Goal: Task Accomplishment & Management: Complete application form

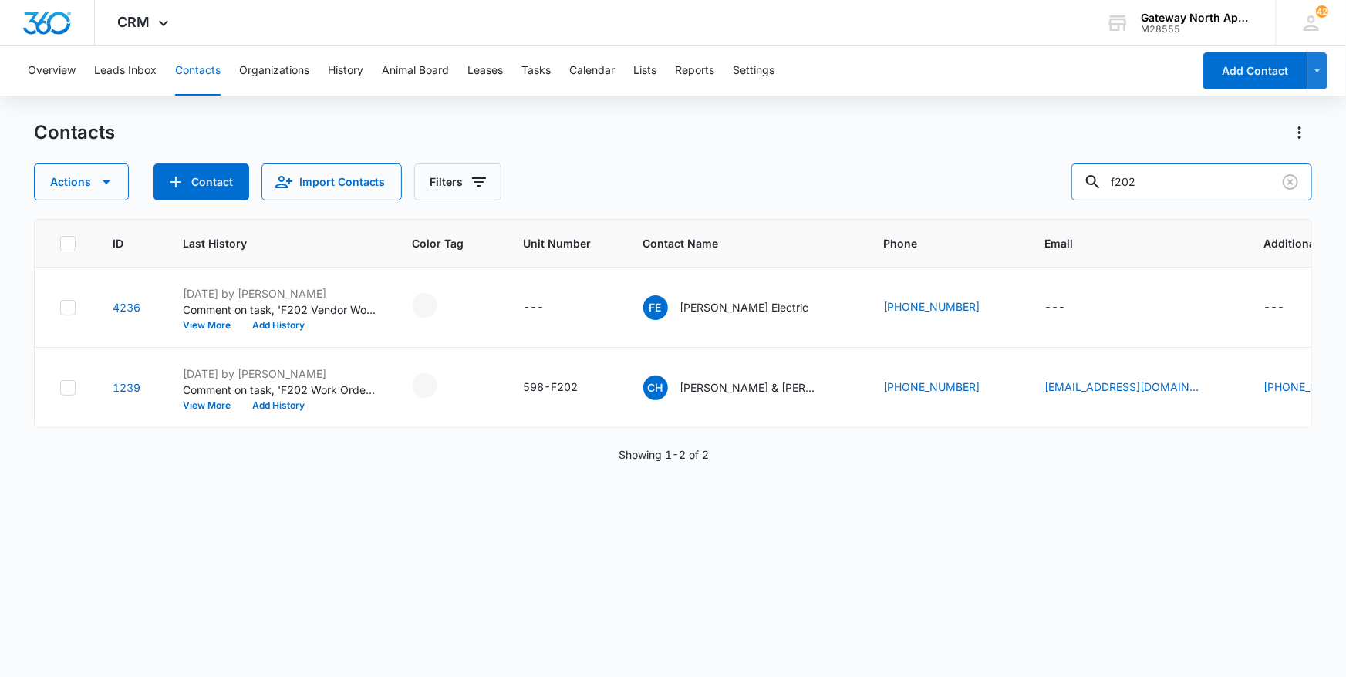
drag, startPoint x: 1209, startPoint y: 192, endPoint x: 895, endPoint y: 162, distance: 316.1
click at [895, 162] on div "Contacts Actions Contact Import Contacts Filters f202" at bounding box center [673, 160] width 1279 height 80
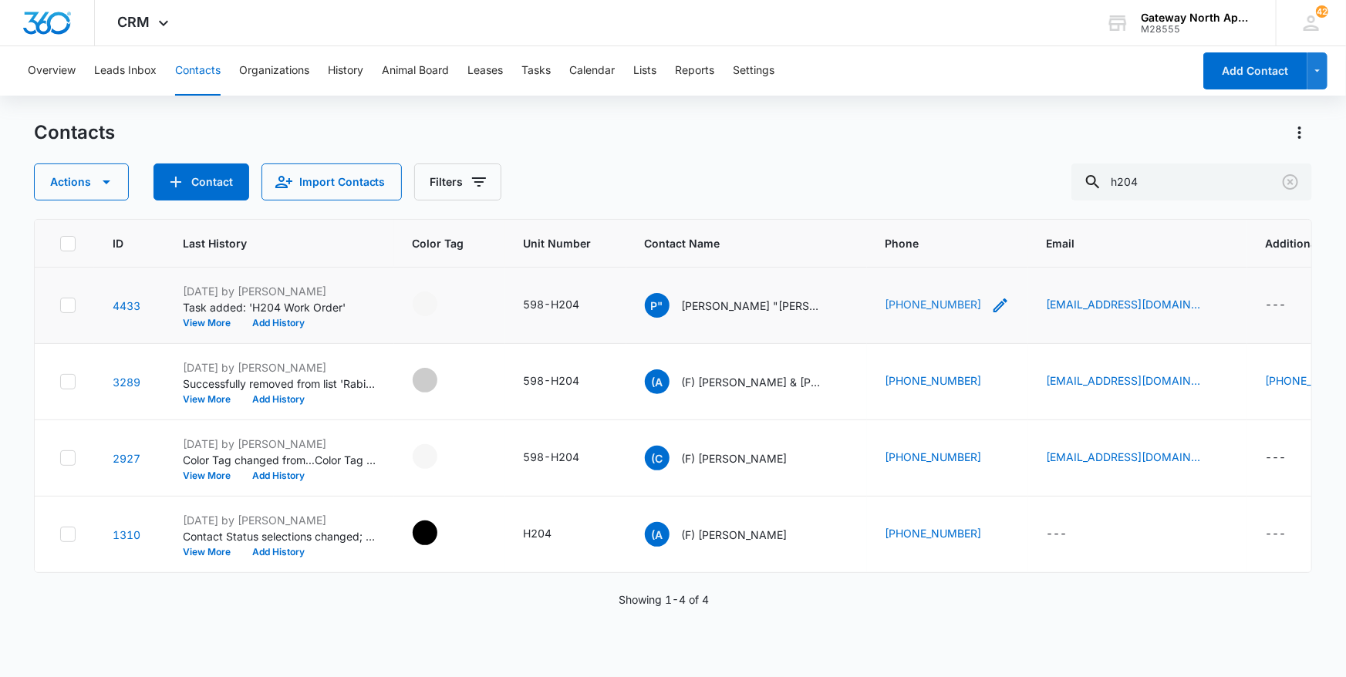
drag, startPoint x: 954, startPoint y: 304, endPoint x: 972, endPoint y: 303, distance: 17.8
click at [892, 309] on div "(720) 442-3541" at bounding box center [947, 305] width 124 height 19
drag, startPoint x: 970, startPoint y: 199, endPoint x: 841, endPoint y: 204, distance: 128.9
click at [841, 204] on div "Phone Cancel Save" at bounding box center [952, 217] width 231 height 141
click at [963, 262] on button "Cancel" at bounding box center [965, 254] width 54 height 29
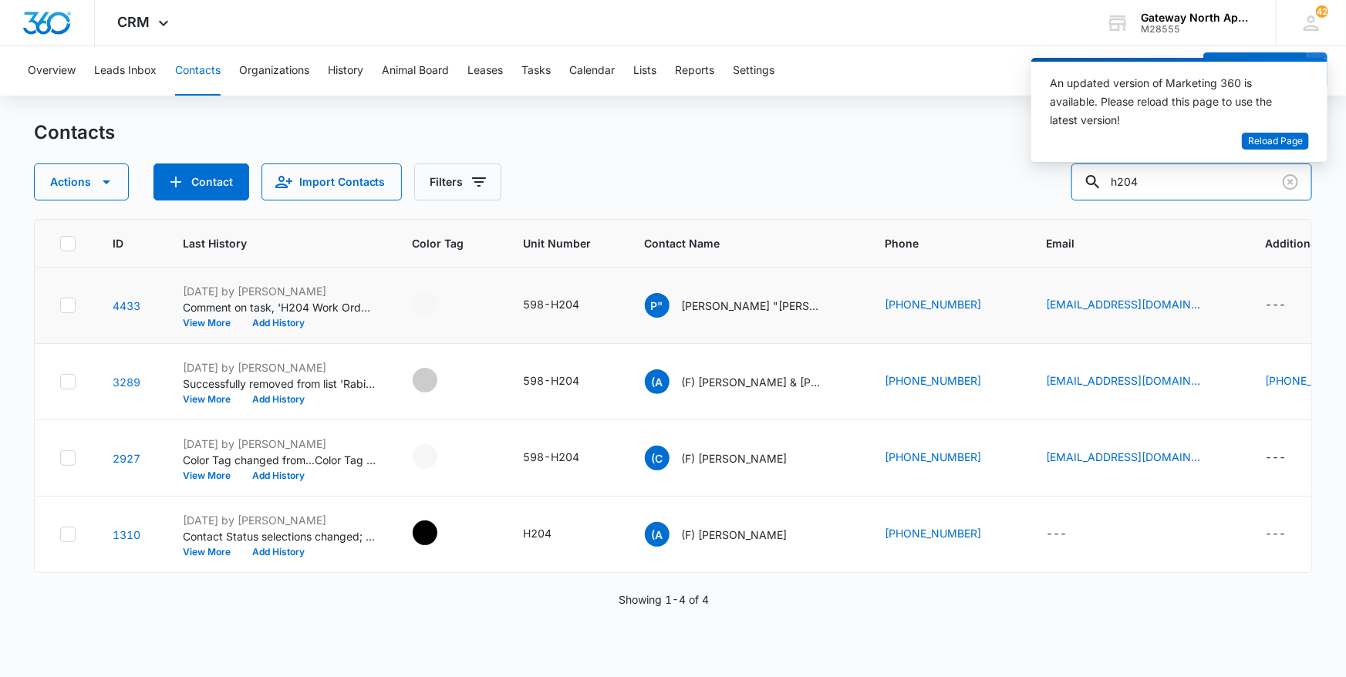
drag, startPoint x: 1176, startPoint y: 184, endPoint x: 948, endPoint y: 193, distance: 227.6
click at [954, 196] on div "Actions Contact Import Contacts Filters h204" at bounding box center [673, 181] width 1279 height 37
type input "n104"
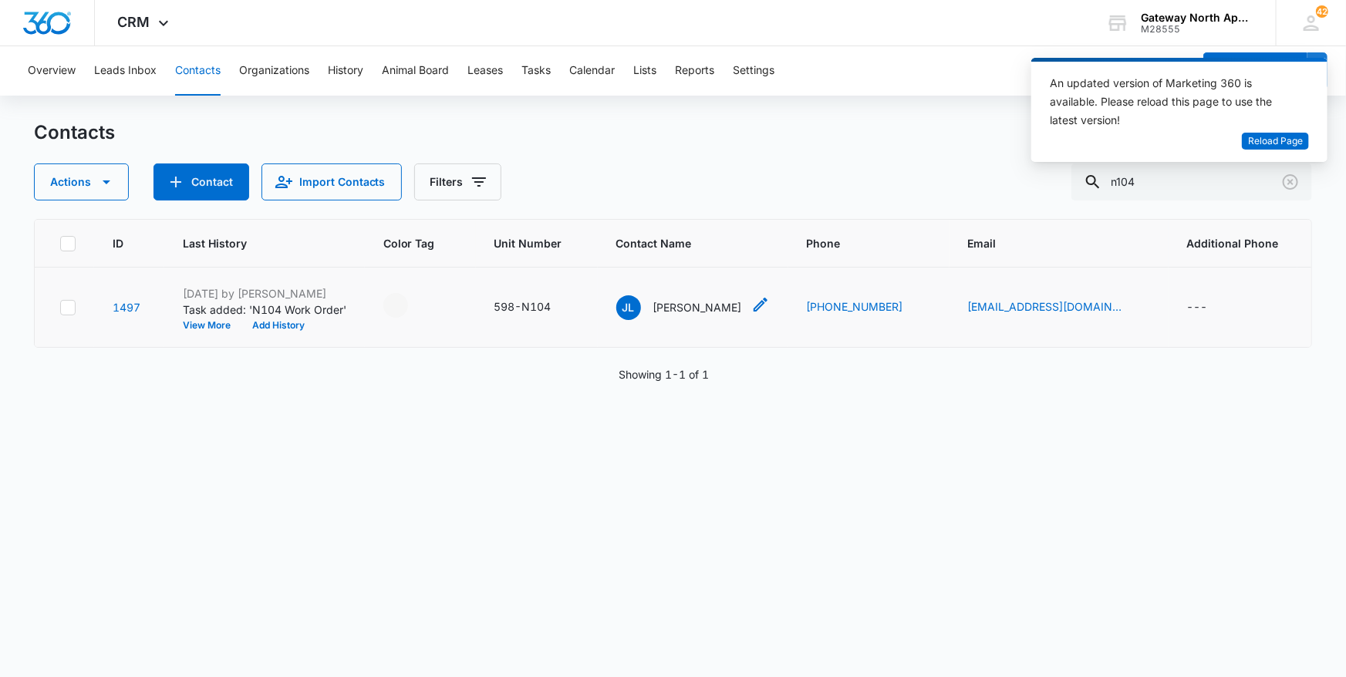
click at [670, 312] on p "[PERSON_NAME]" at bounding box center [697, 307] width 89 height 16
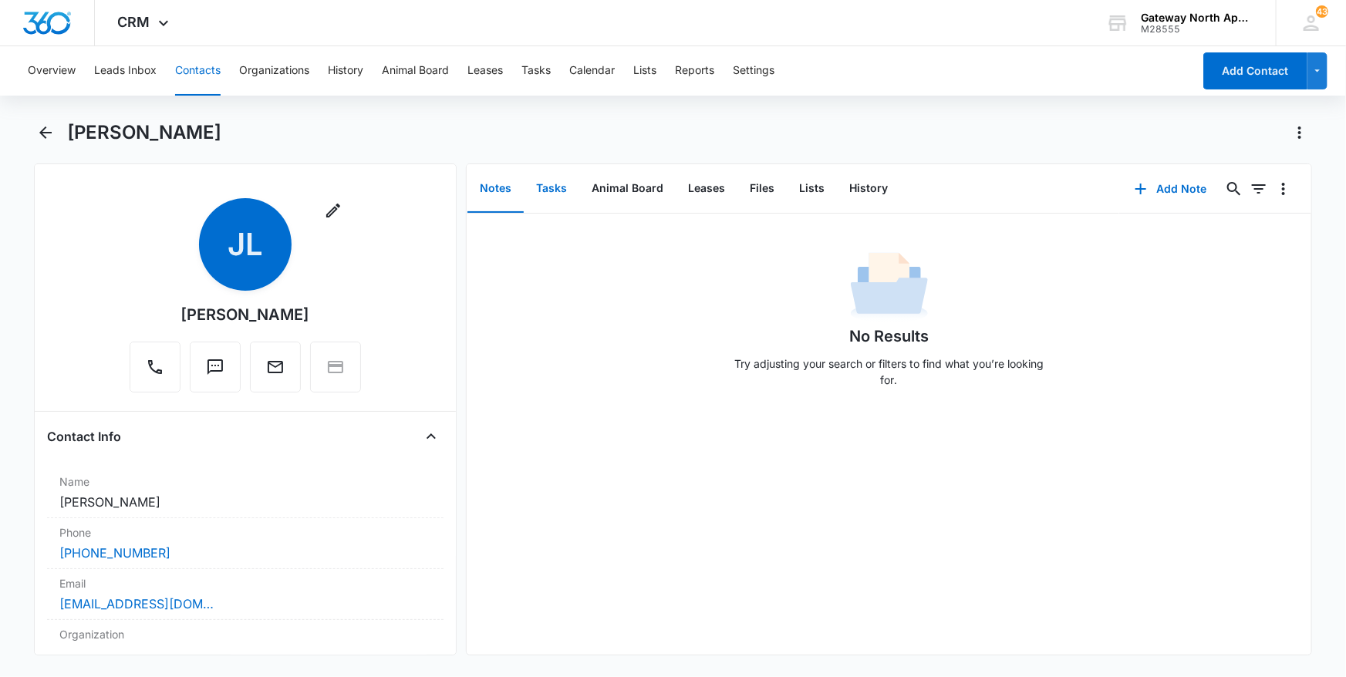
click at [545, 187] on button "Tasks" at bounding box center [552, 189] width 56 height 48
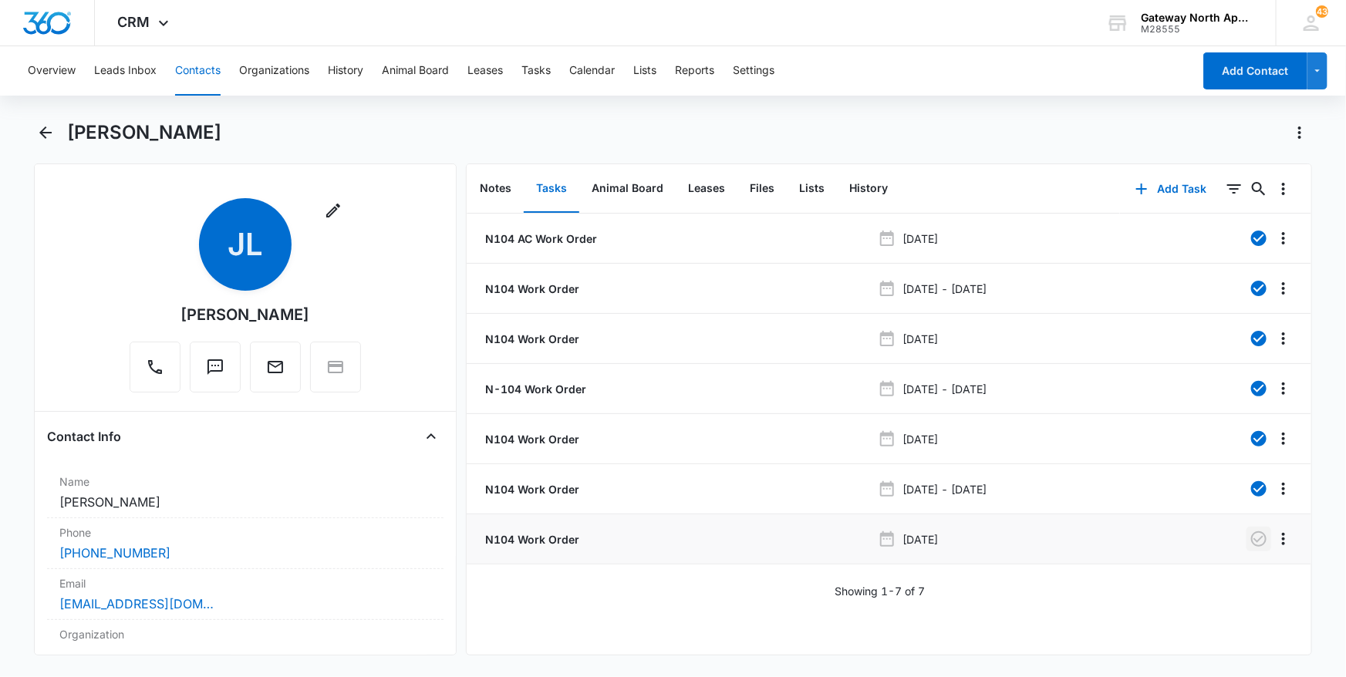
click at [1249, 539] on icon "button" at bounding box center [1258, 539] width 19 height 19
click at [56, 132] on button "Back" at bounding box center [46, 132] width 24 height 25
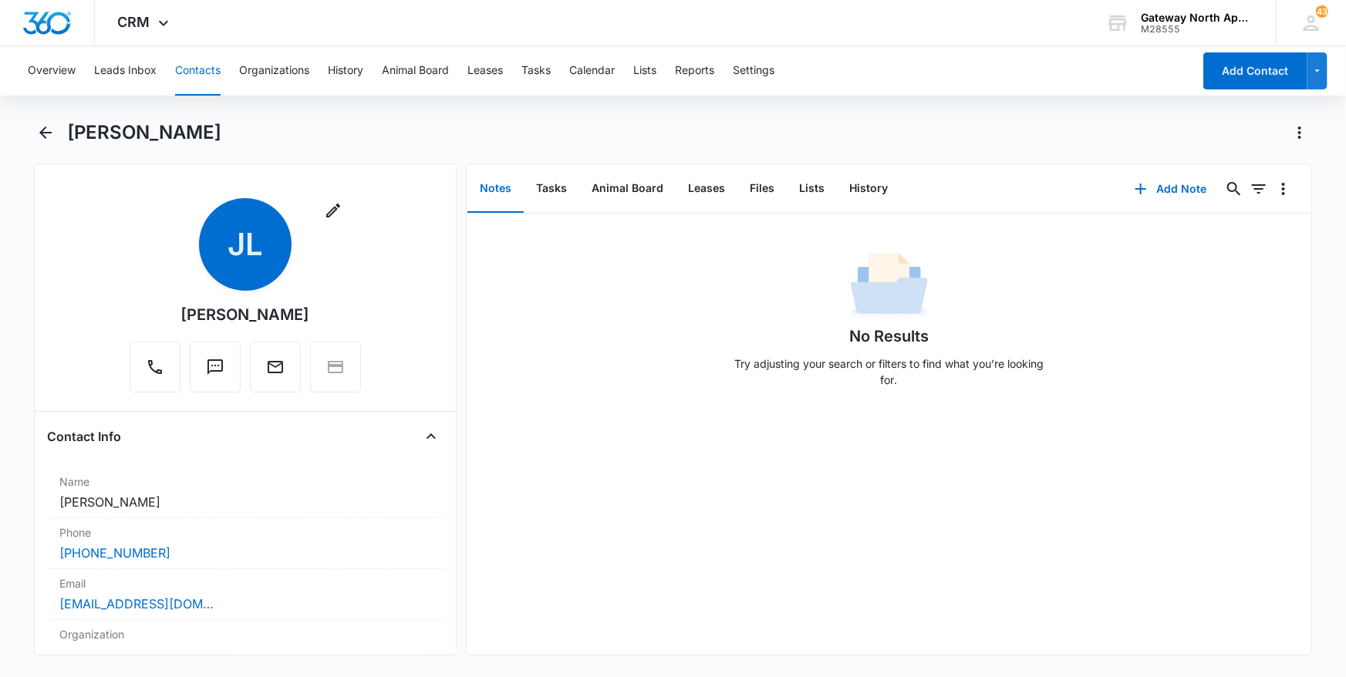
click at [215, 74] on button "Contacts" at bounding box center [197, 70] width 45 height 49
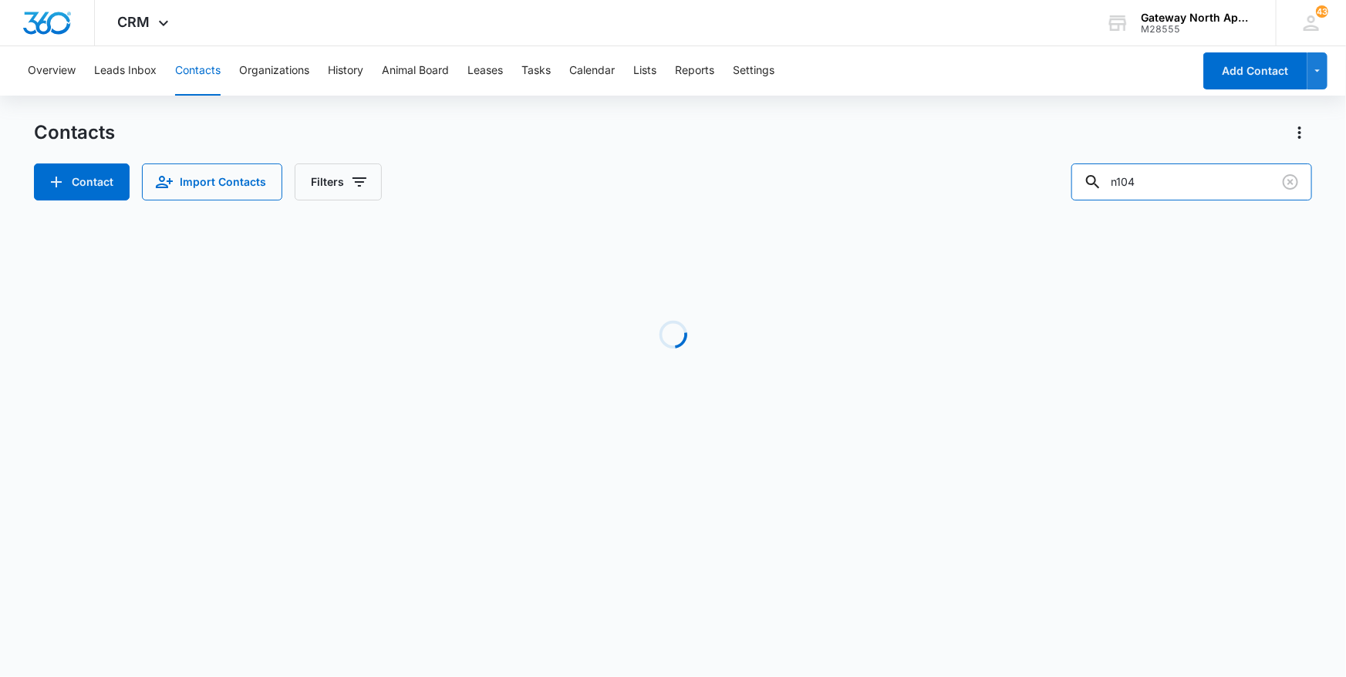
drag, startPoint x: 1174, startPoint y: 183, endPoint x: 997, endPoint y: 192, distance: 177.6
click at [997, 192] on div "Contact Import Contacts Filters n104" at bounding box center [673, 181] width 1279 height 37
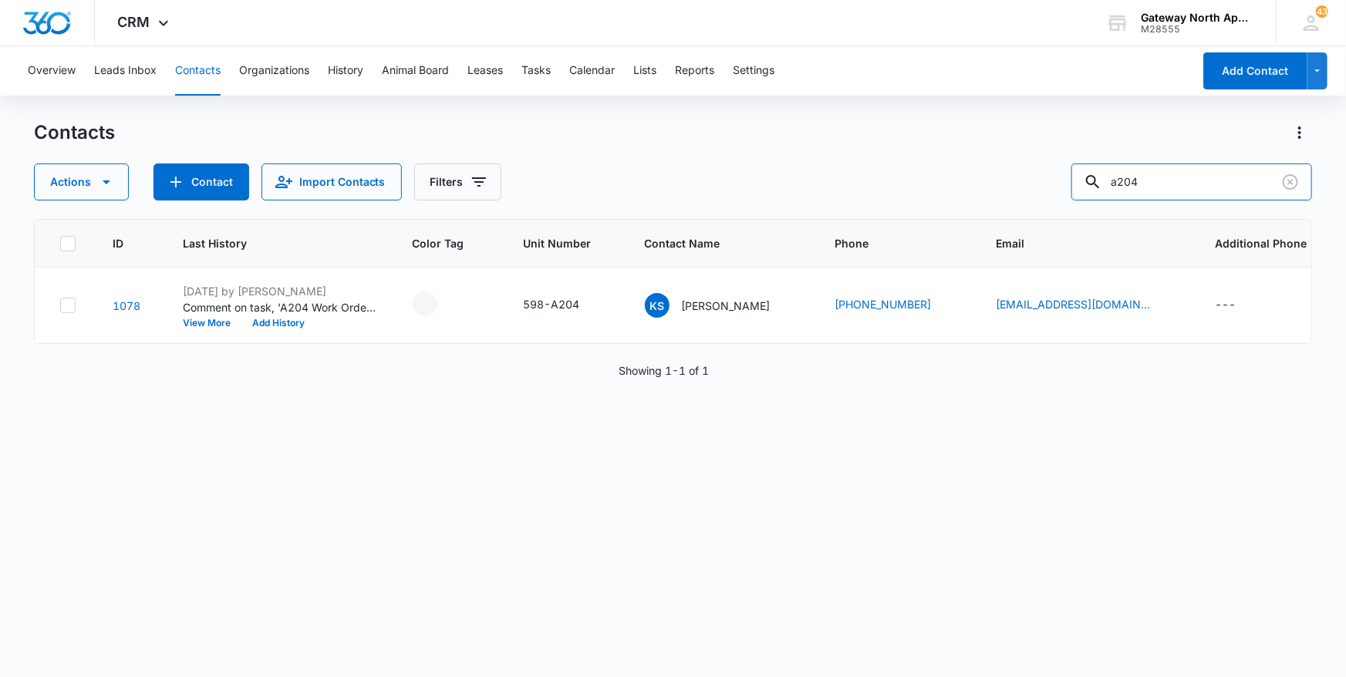
drag, startPoint x: 1221, startPoint y: 179, endPoint x: 1037, endPoint y: 191, distance: 183.9
click at [1037, 191] on div "Actions Contact Import Contacts Filters a204" at bounding box center [673, 181] width 1279 height 37
type input "i102"
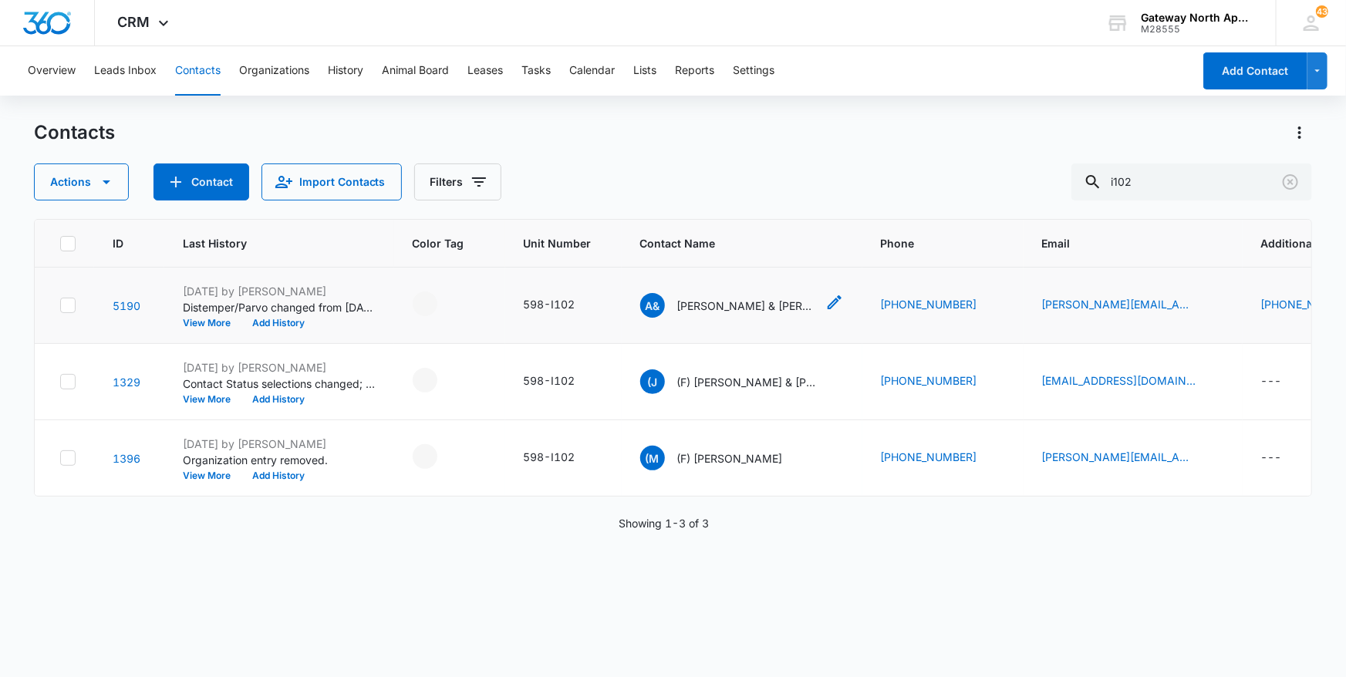
click at [735, 298] on p "Alesia & Byron Albert" at bounding box center [746, 306] width 139 height 16
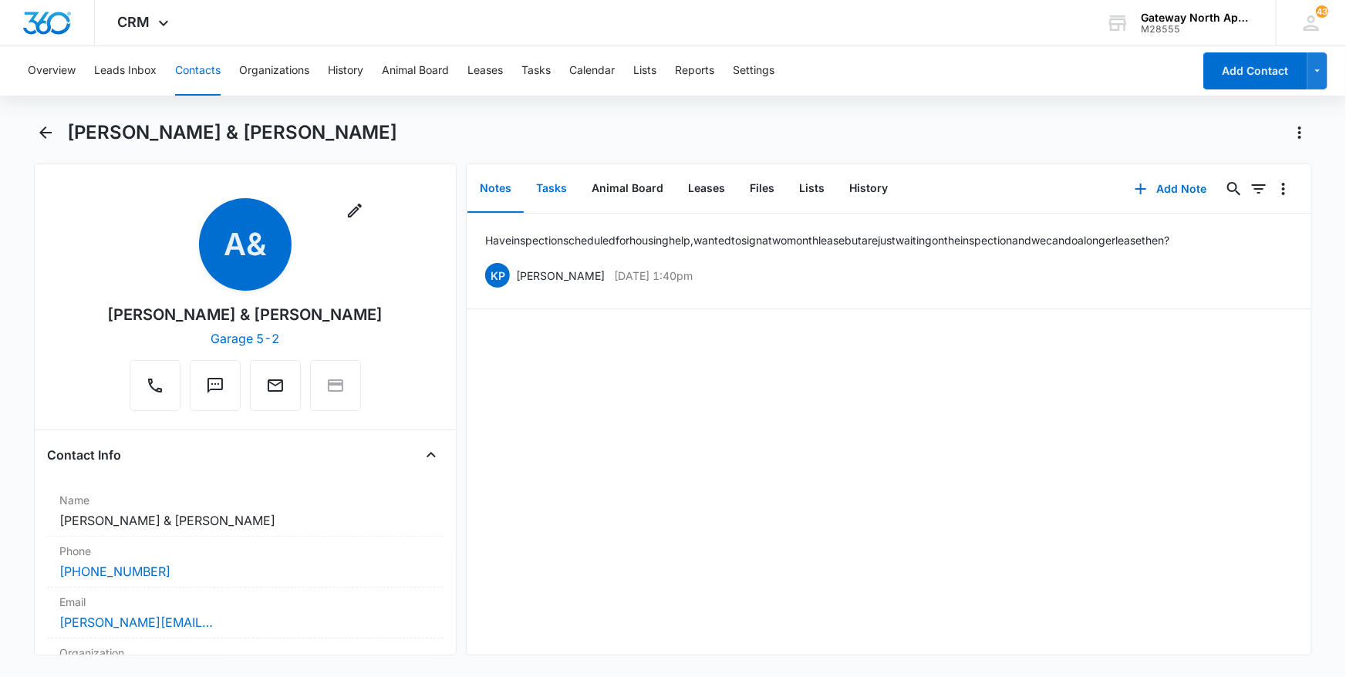
click at [551, 187] on button "Tasks" at bounding box center [552, 189] width 56 height 48
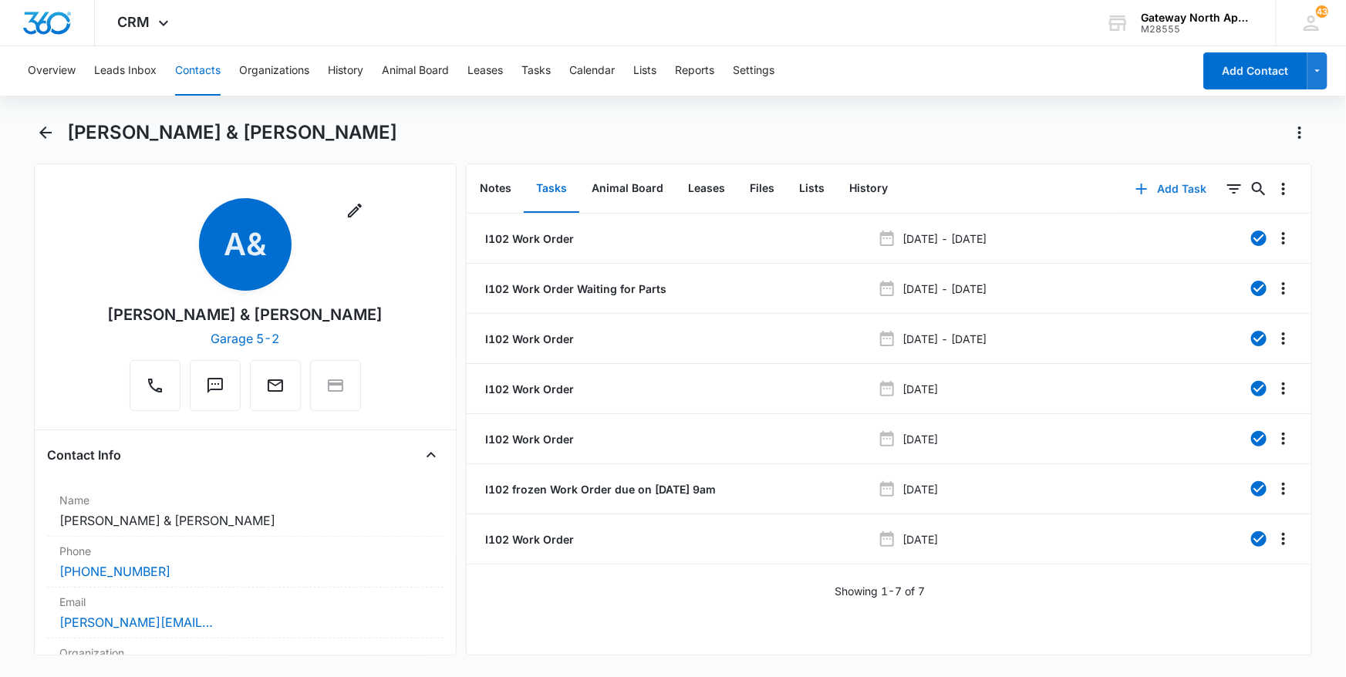
click at [1193, 177] on button "Add Task" at bounding box center [1171, 188] width 102 height 37
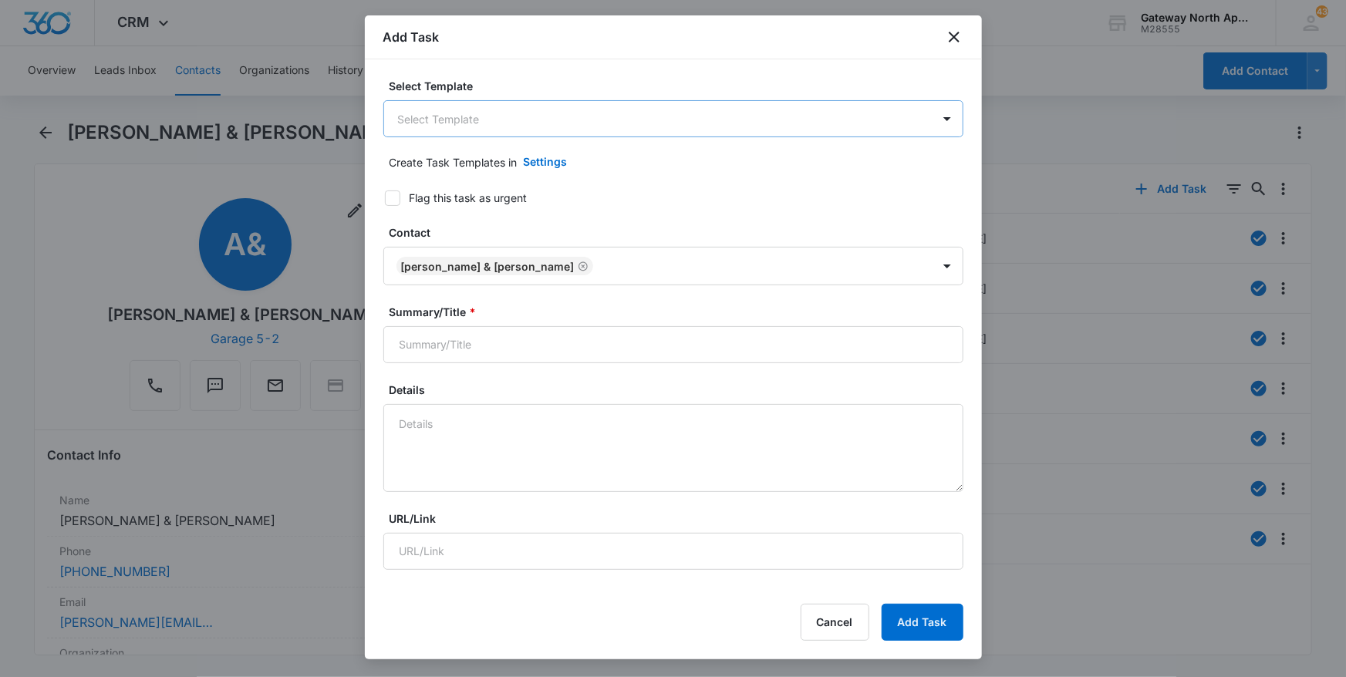
click at [667, 120] on body "CRM Apps Reputation Websites Forms CRM Email Social Content Ads Intelligence Fi…" at bounding box center [673, 338] width 1346 height 677
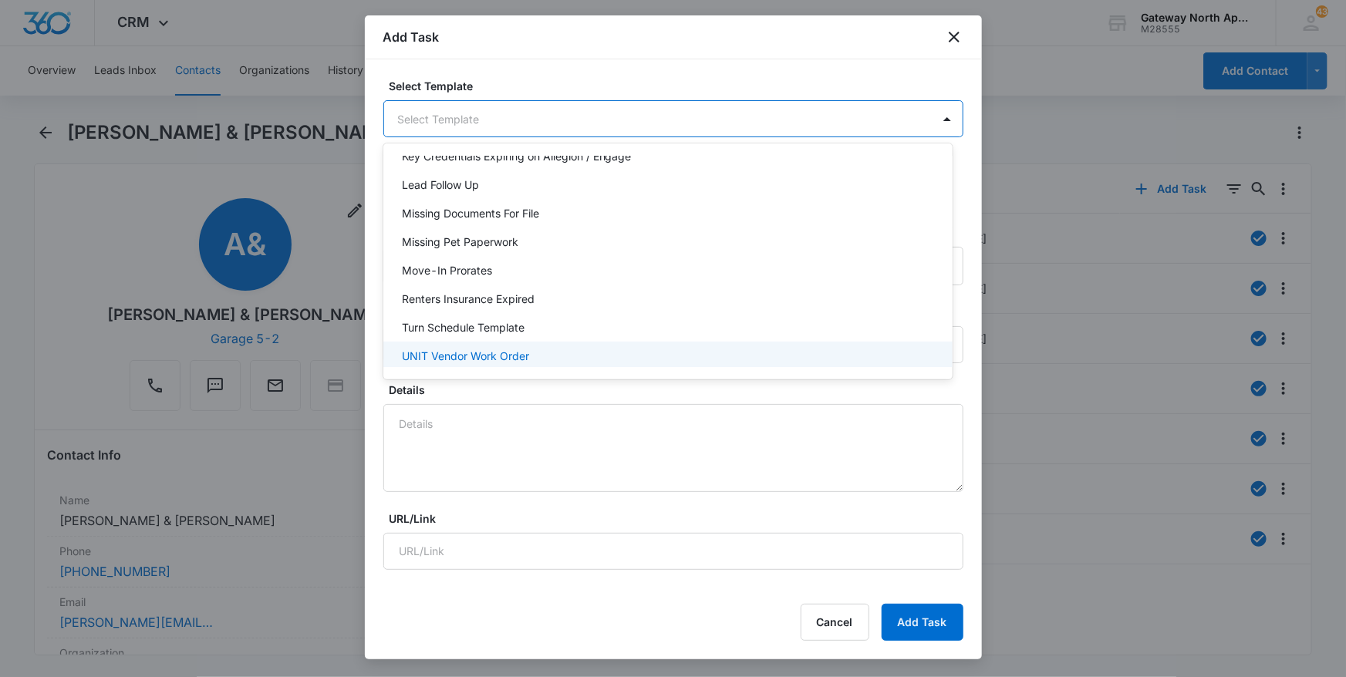
scroll to position [137, 0]
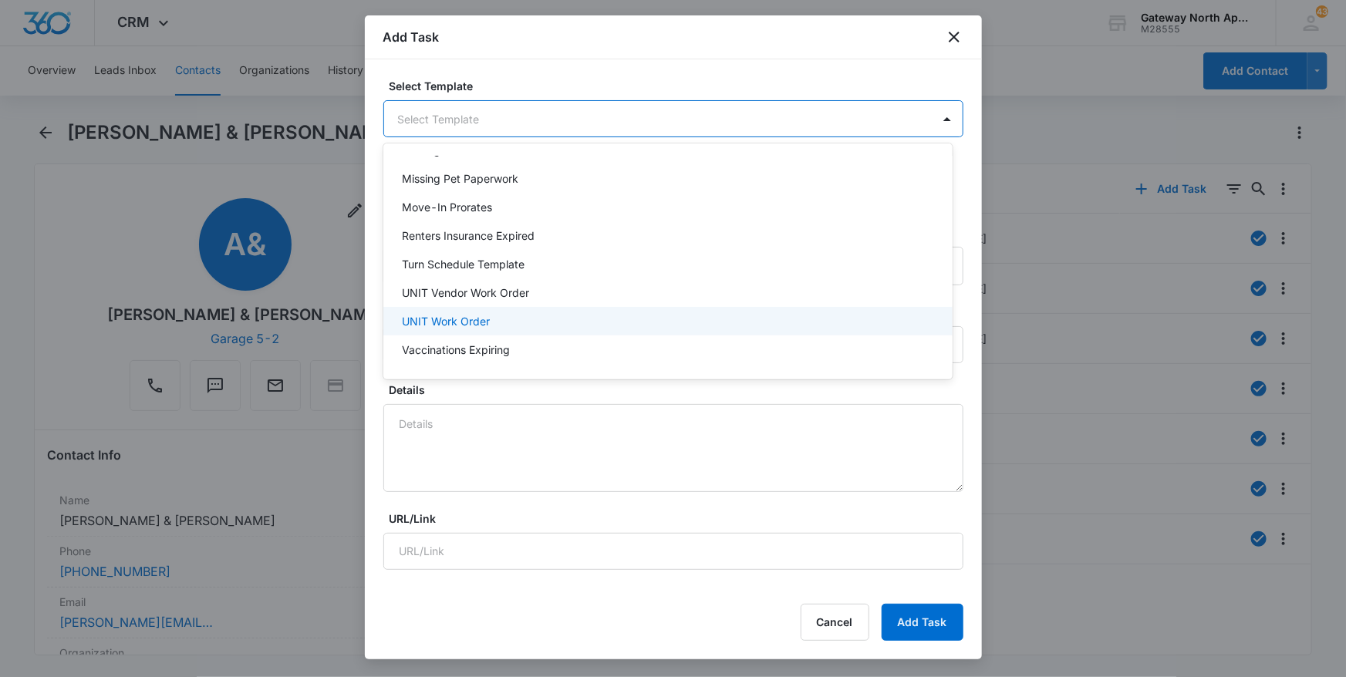
click at [591, 329] on div "UNIT Work Order" at bounding box center [667, 321] width 569 height 29
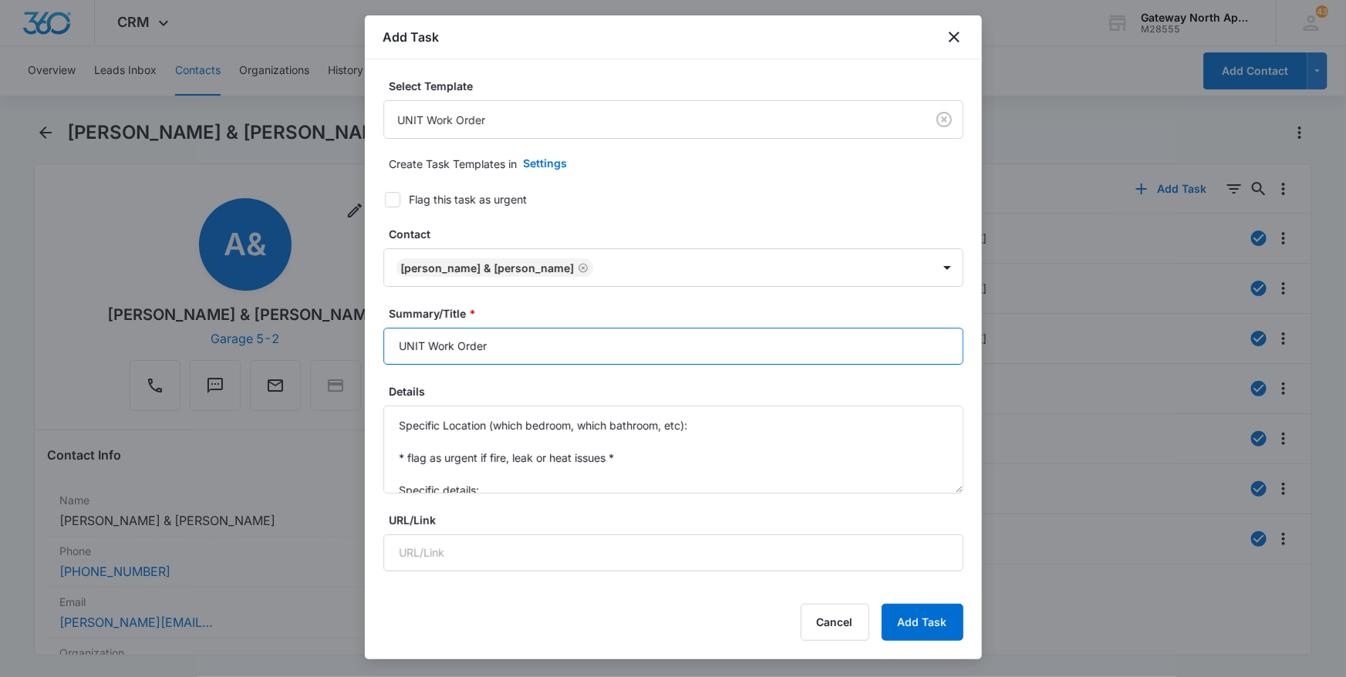
drag, startPoint x: 423, startPoint y: 342, endPoint x: 209, endPoint y: 362, distance: 215.3
click at [224, 362] on body "CRM Apps Reputation Websites Forms CRM Email Social Content Ads Intelligence Fi…" at bounding box center [673, 338] width 1346 height 677
type input "I102 Work Order"
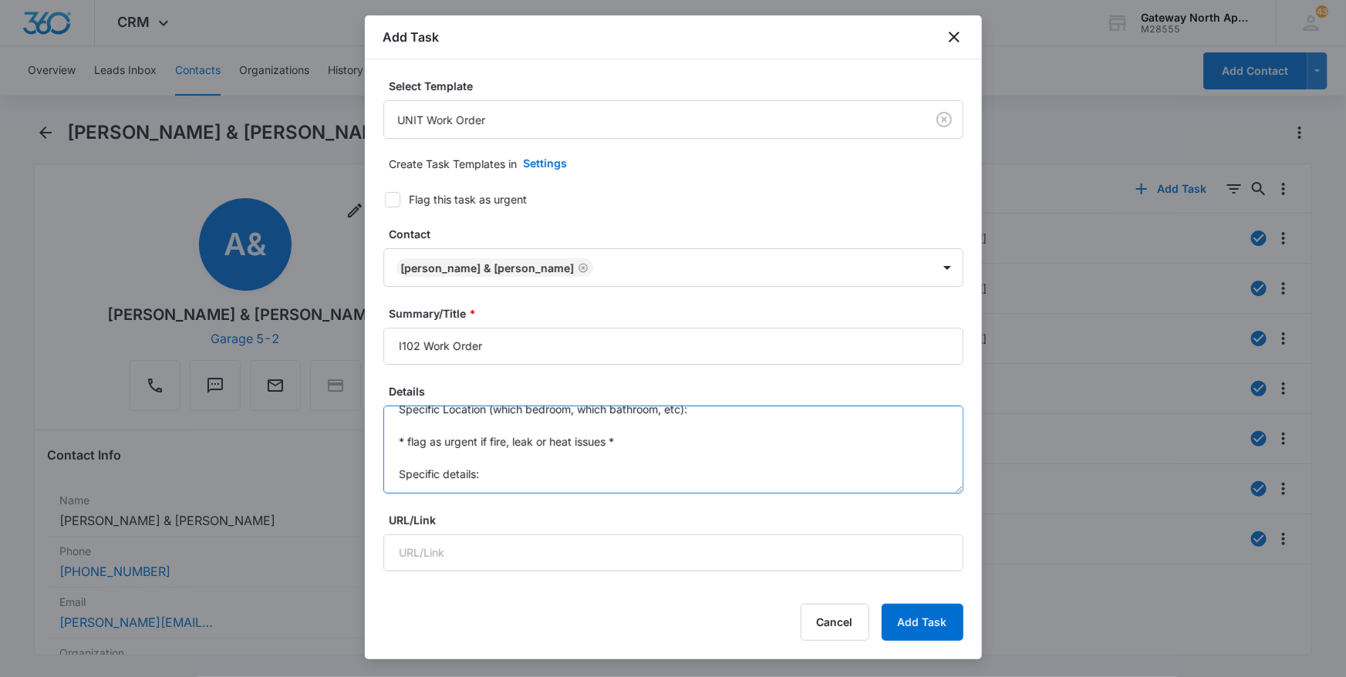
scroll to position [0, 0]
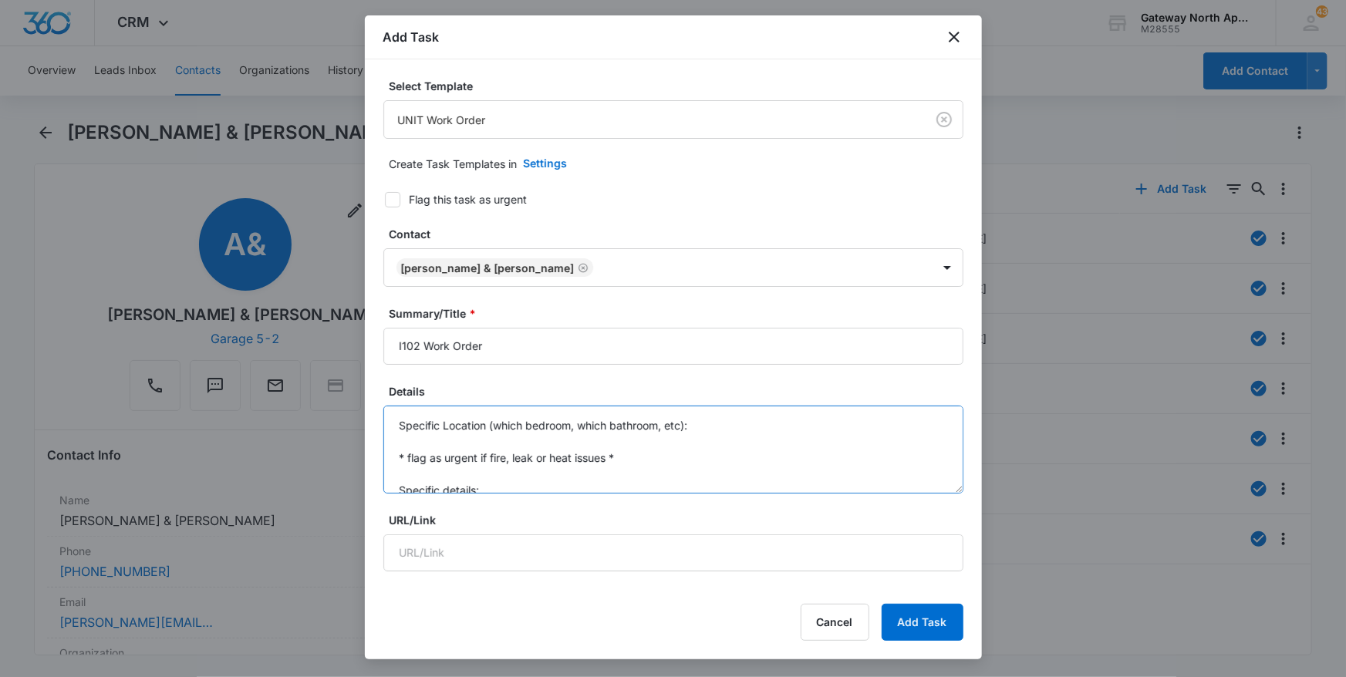
drag, startPoint x: 482, startPoint y: 490, endPoint x: 369, endPoint y: 298, distance: 223.3
click at [376, 305] on div "Select Template UNIT Work Order Create Task Templates in Settings Flag this tas…" at bounding box center [673, 323] width 617 height 529
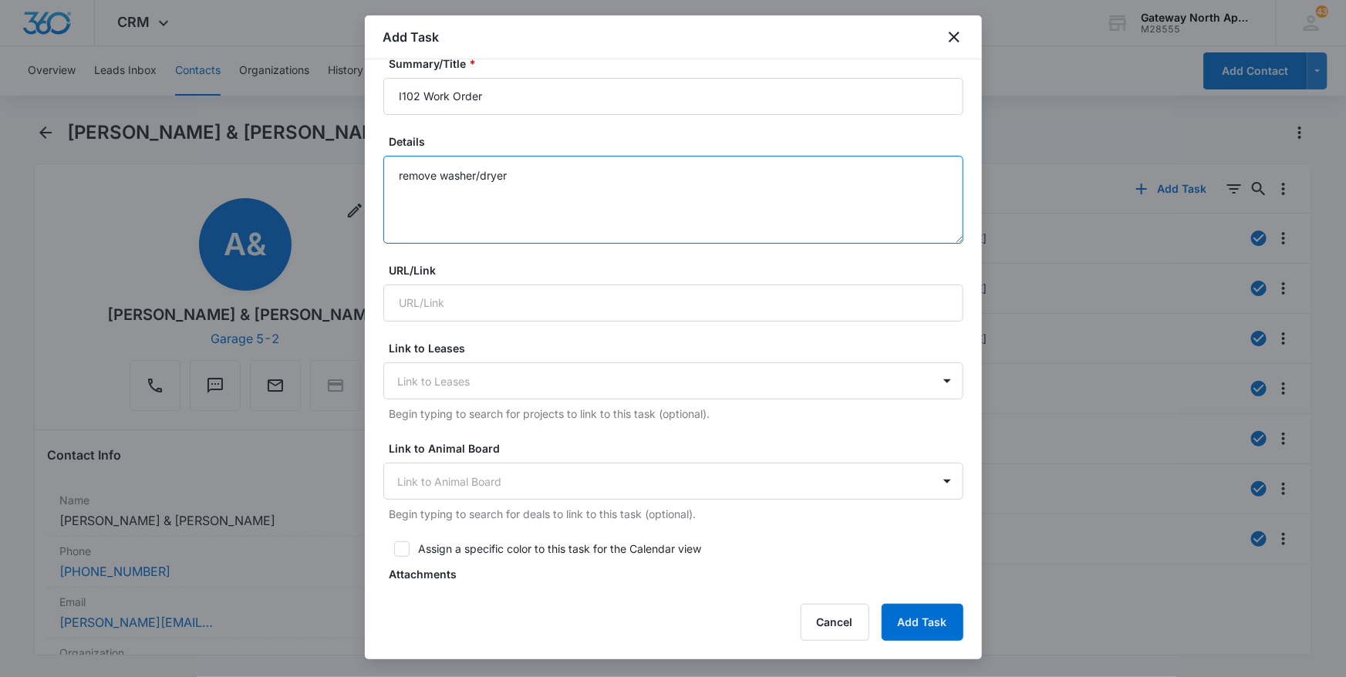
scroll to position [280, 0]
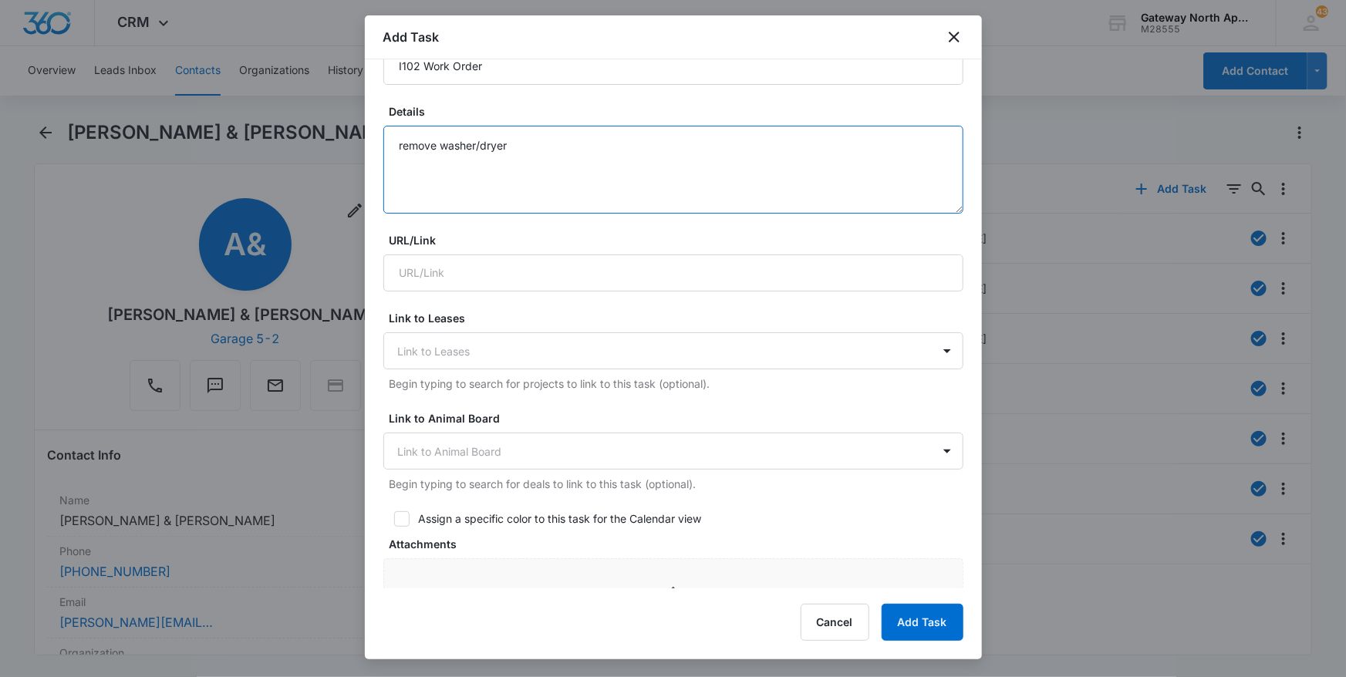
type textarea "remove washer/dryer"
click at [1080, 297] on div at bounding box center [673, 338] width 1346 height 677
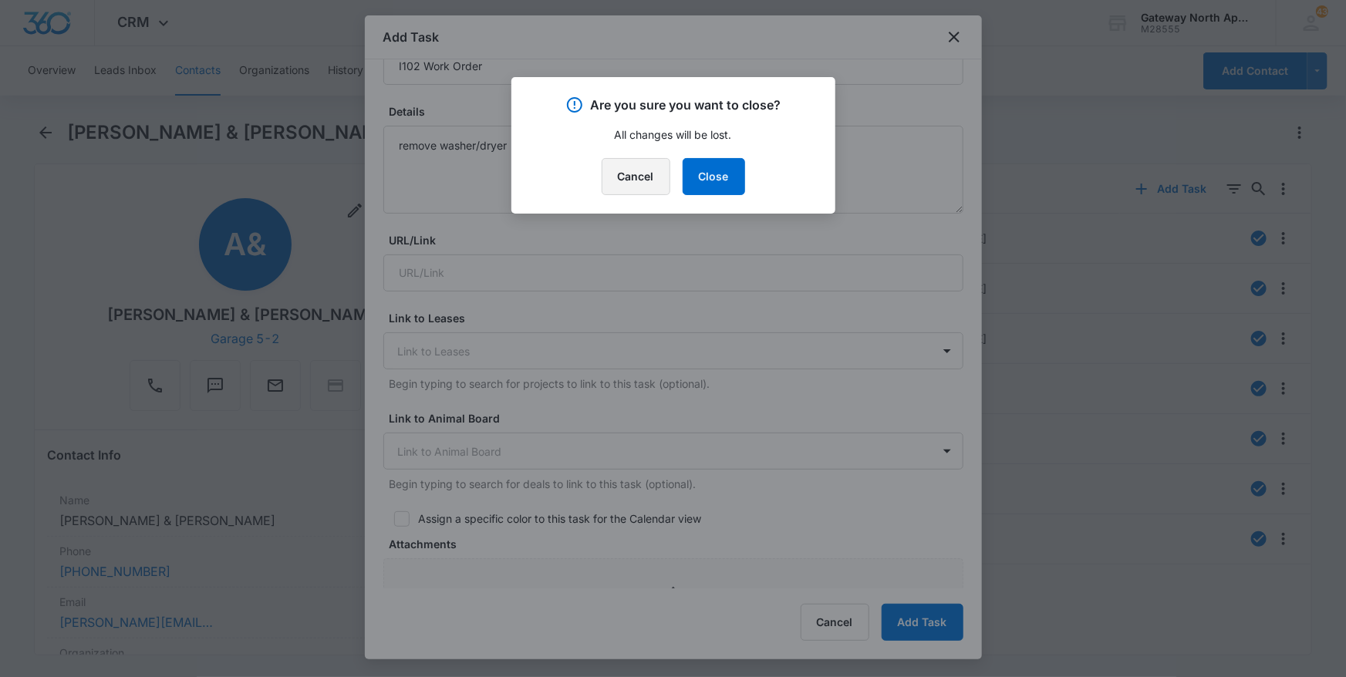
click at [635, 169] on button "Cancel" at bounding box center [635, 176] width 69 height 37
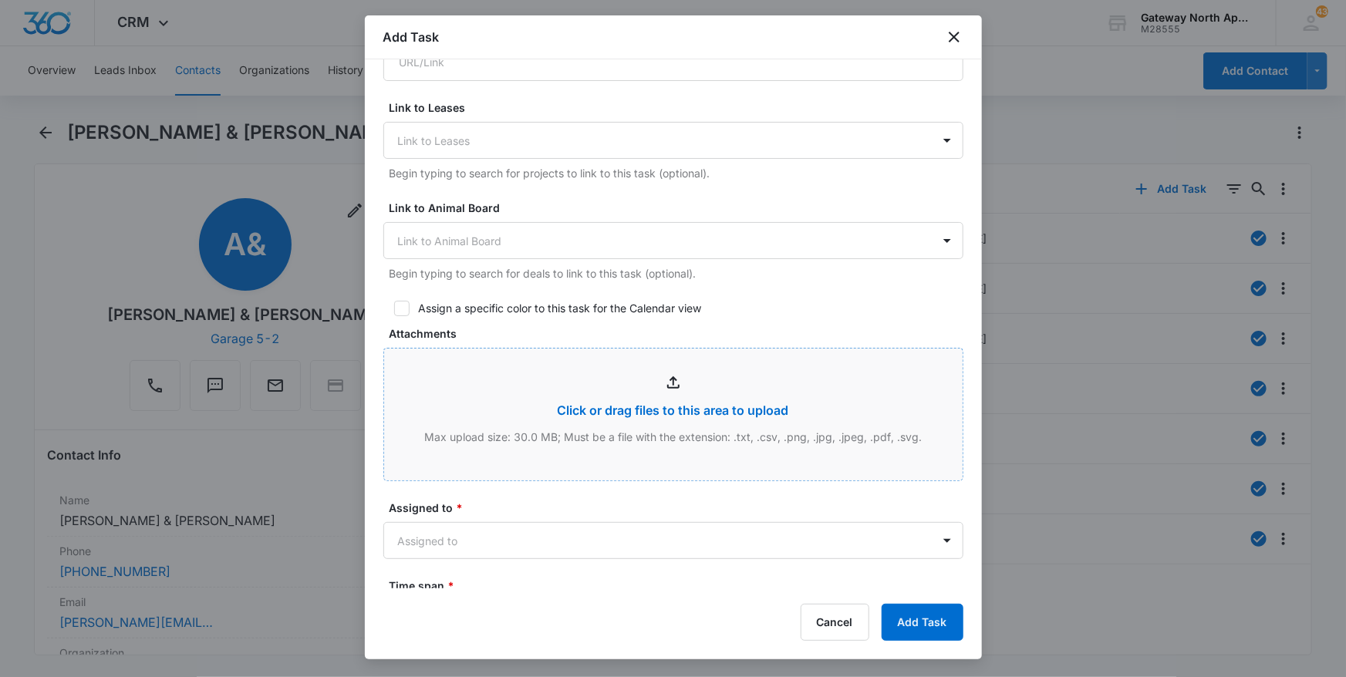
scroll to position [701, 0]
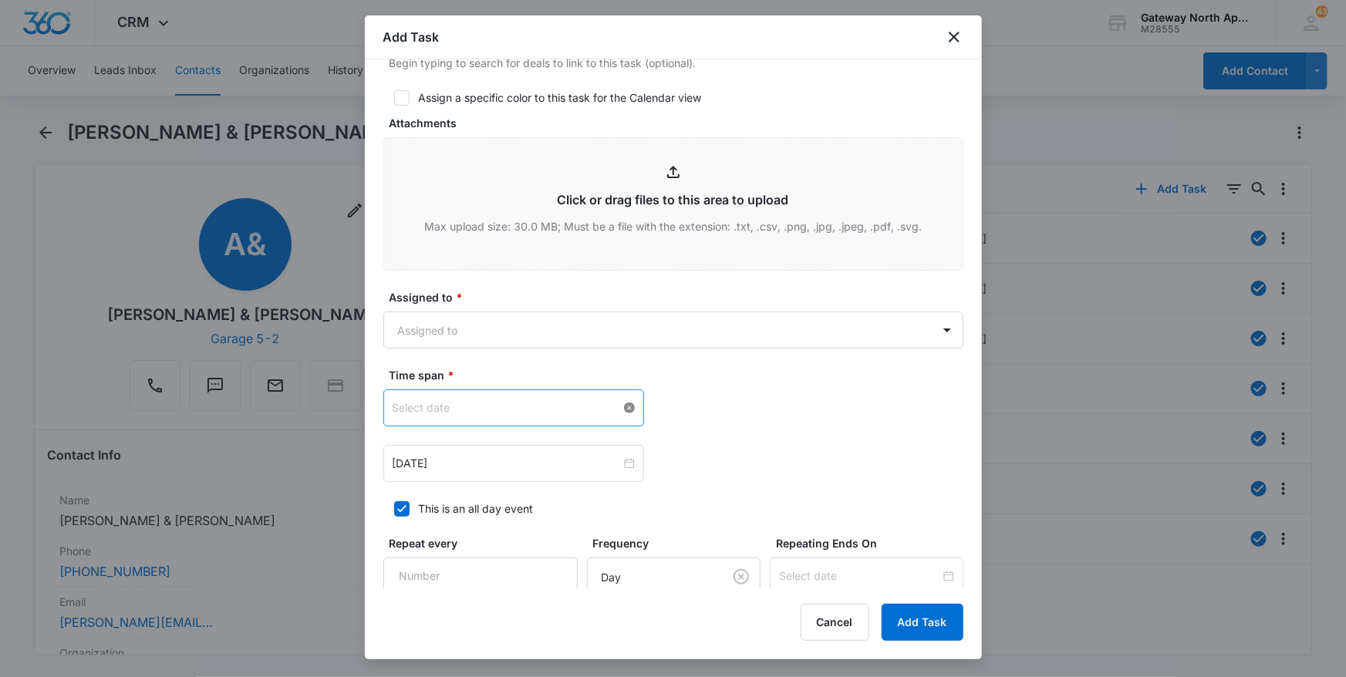
click at [621, 401] on div at bounding box center [514, 407] width 242 height 17
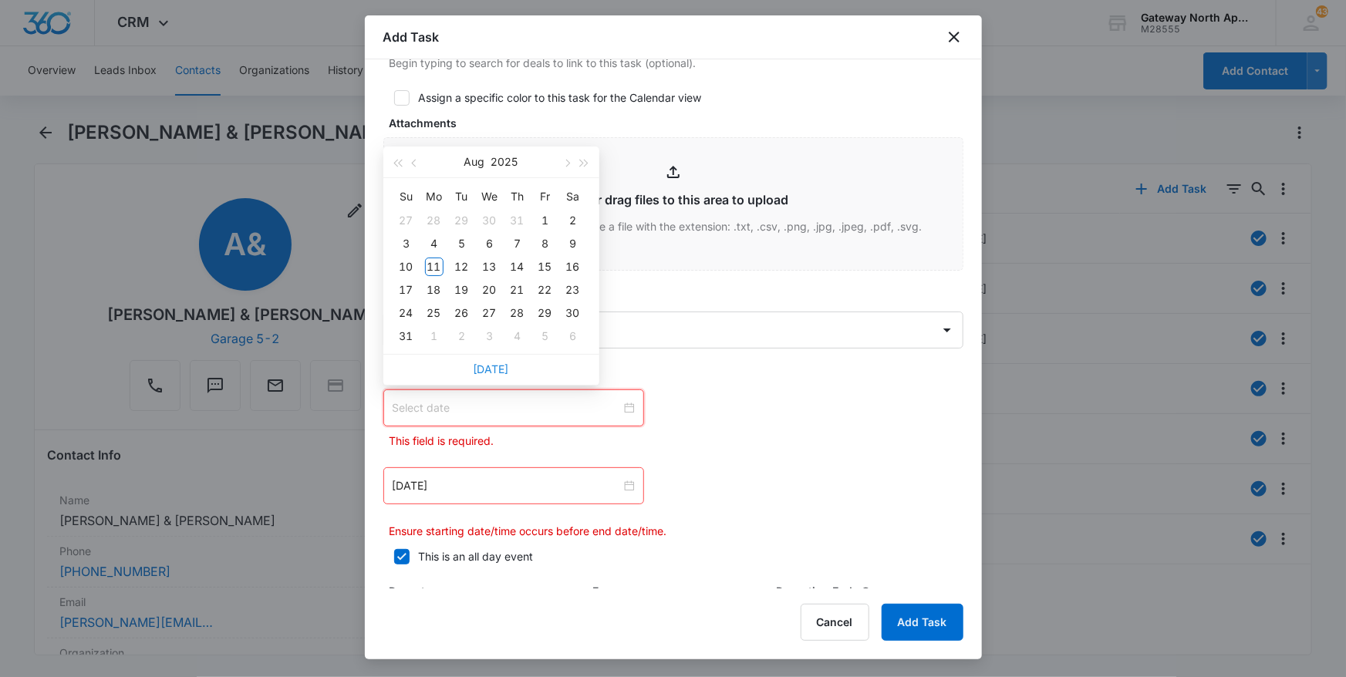
click at [493, 363] on link "Today" at bounding box center [490, 368] width 35 height 13
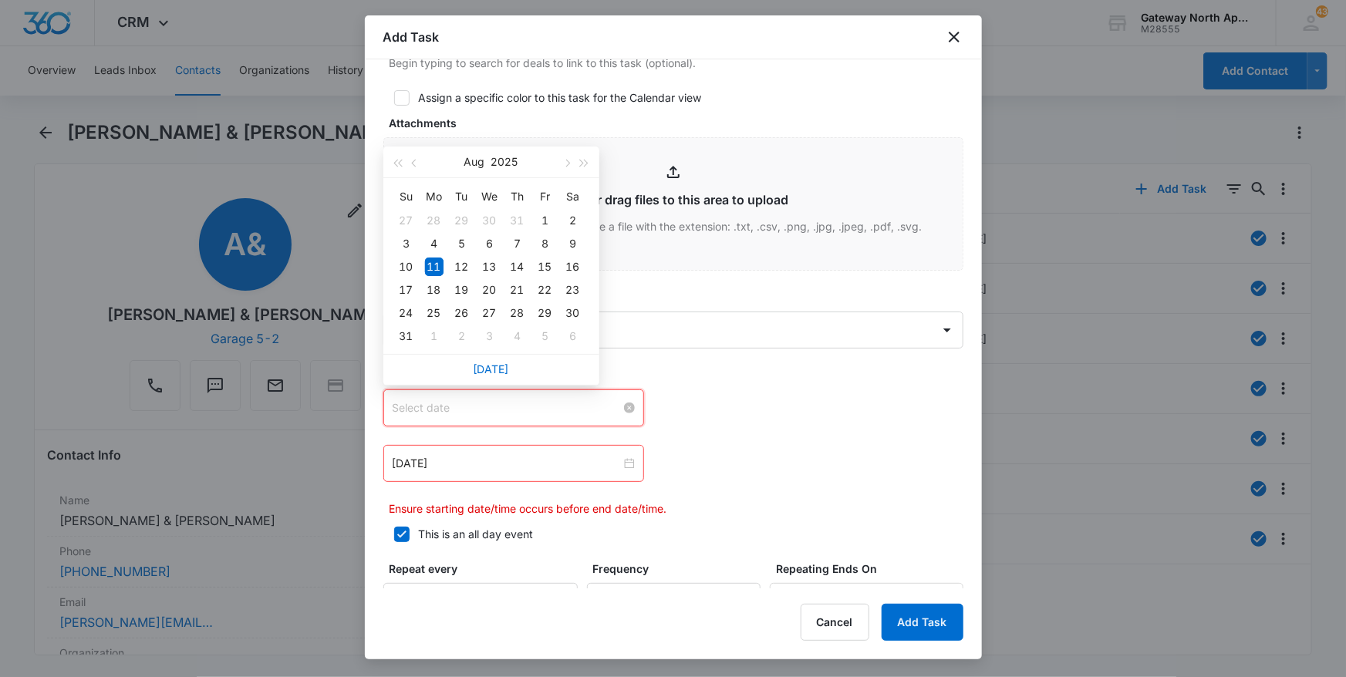
type input "Aug 11, 2025"
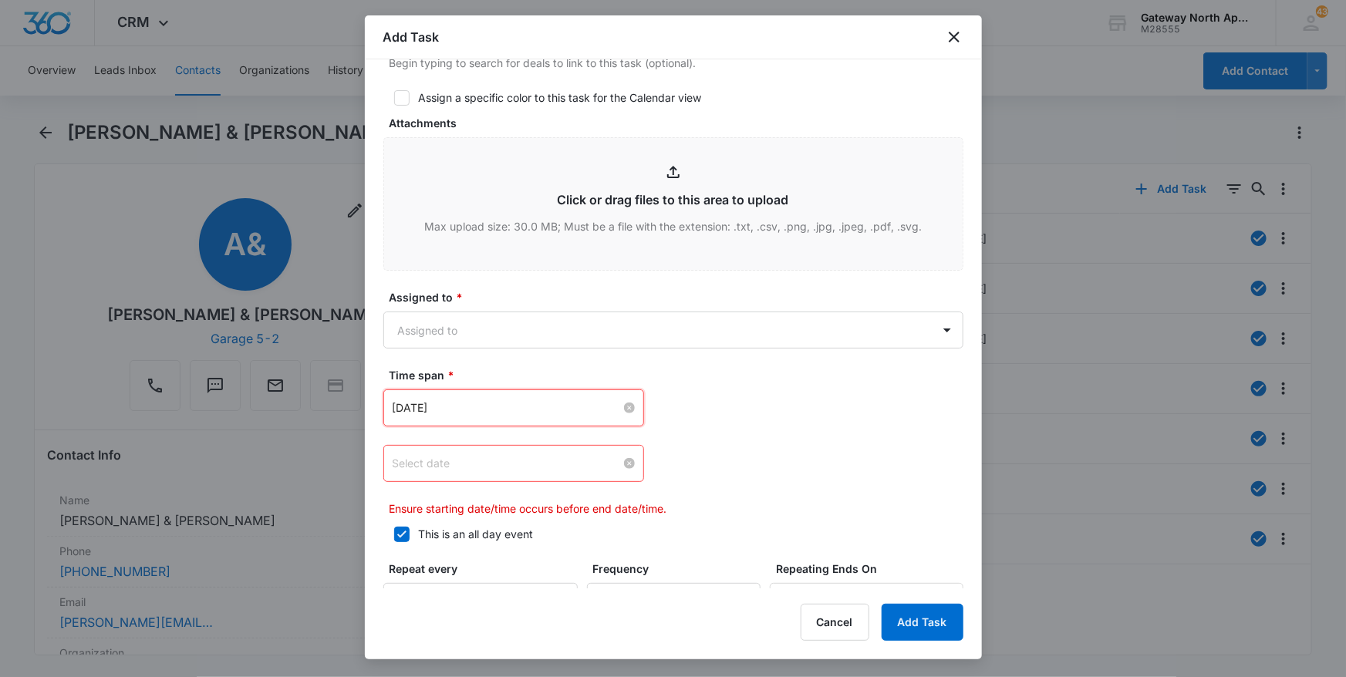
click at [626, 459] on div at bounding box center [514, 463] width 242 height 17
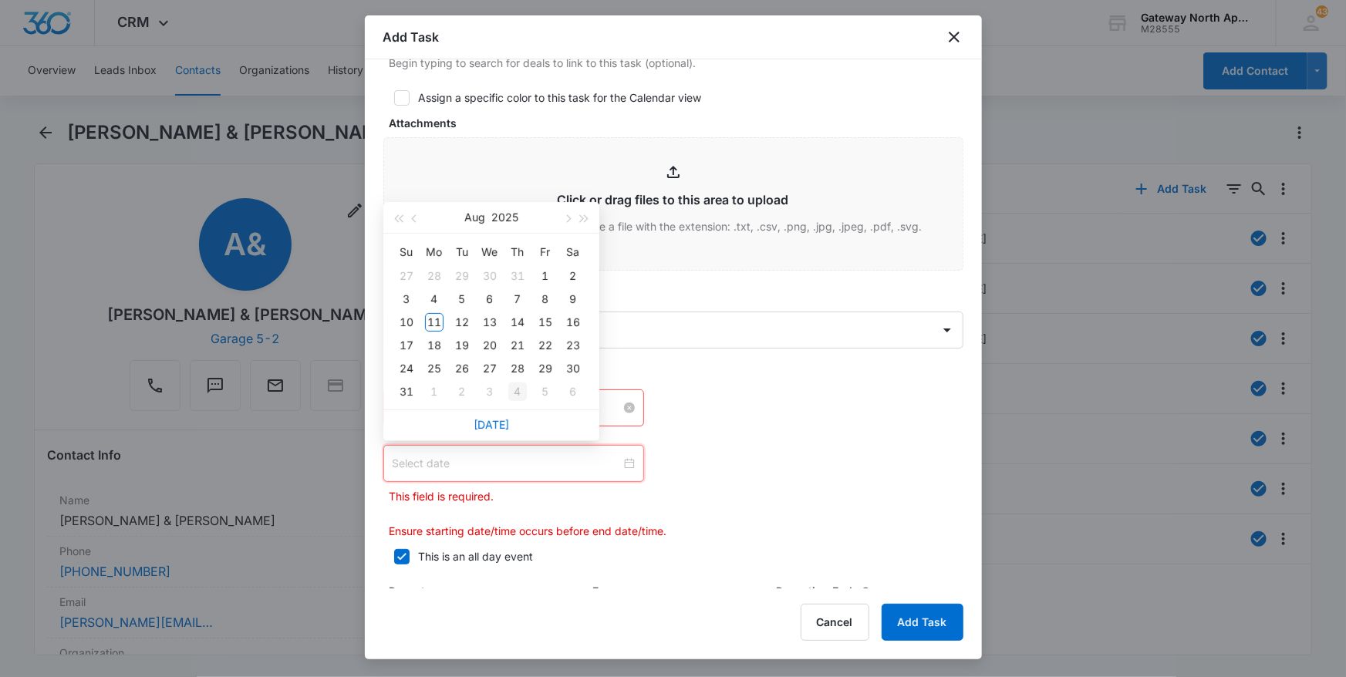
type input "Sep 4, 2025"
click at [500, 424] on link "Today" at bounding box center [490, 424] width 35 height 13
type input "Aug 11, 2025"
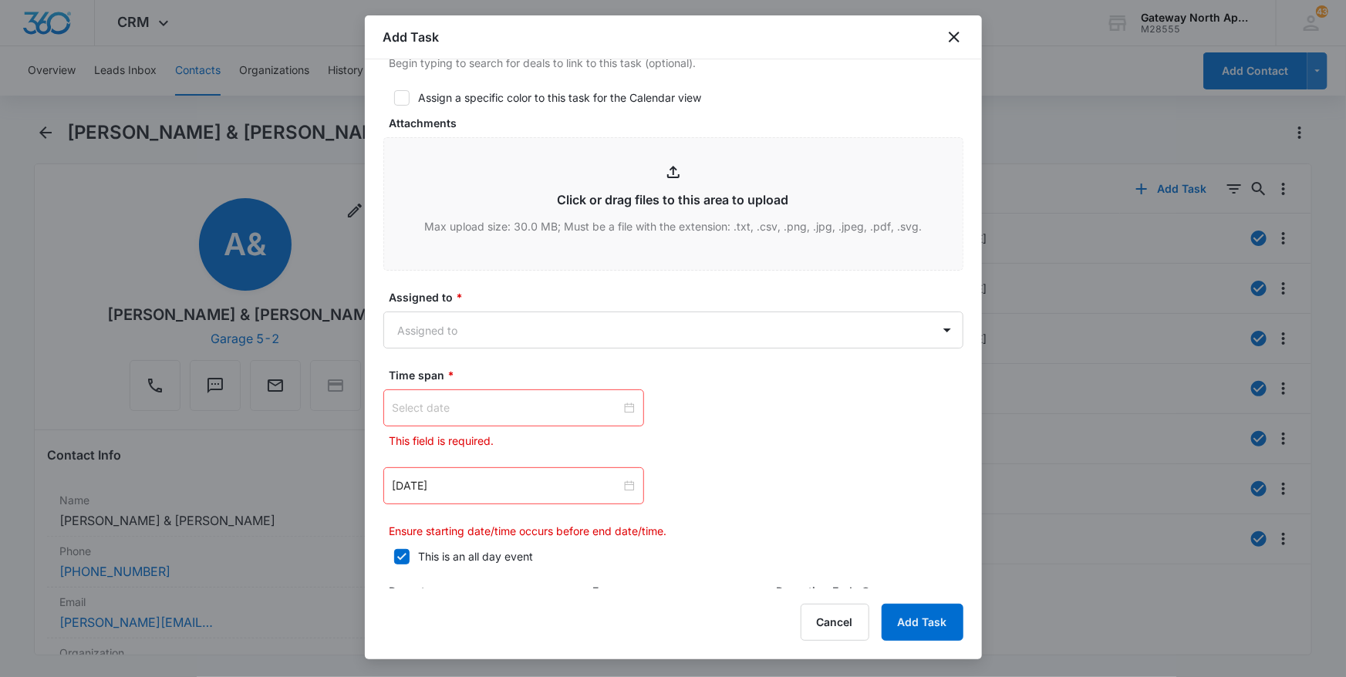
click at [626, 403] on div at bounding box center [514, 407] width 242 height 17
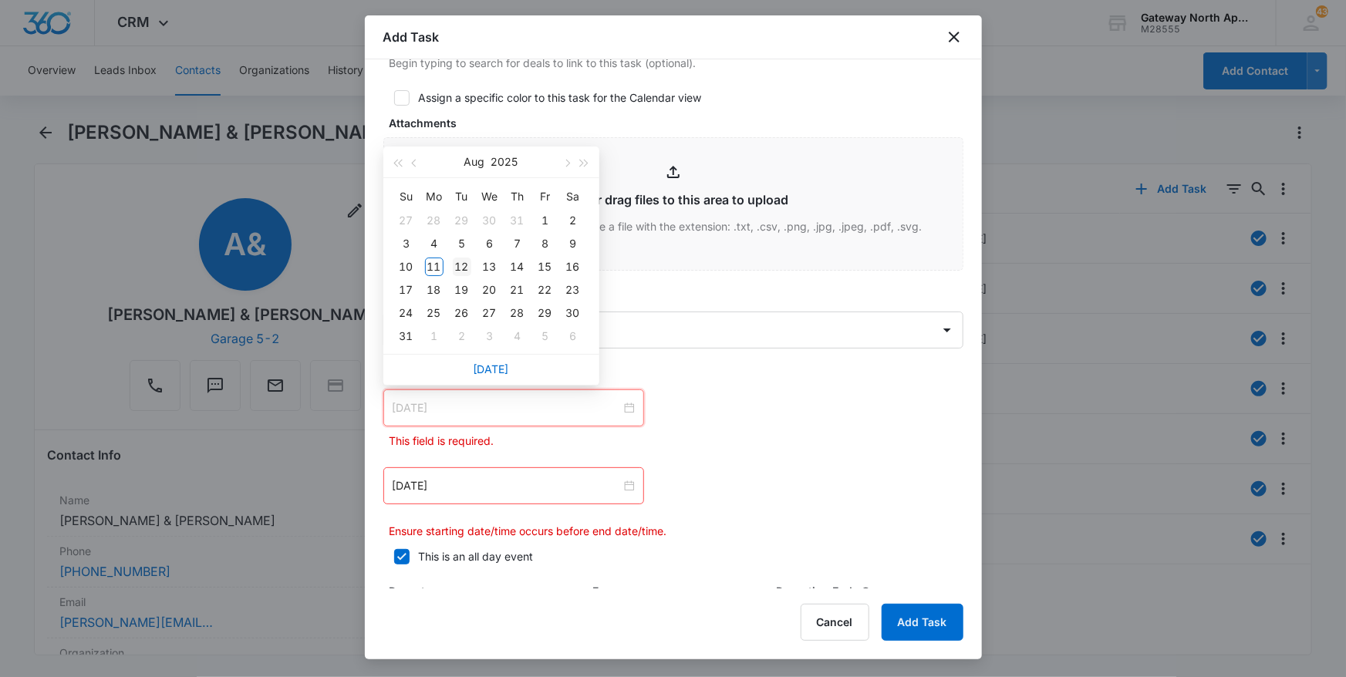
type input "Aug 12, 2025"
click at [459, 259] on div "12" at bounding box center [462, 267] width 19 height 19
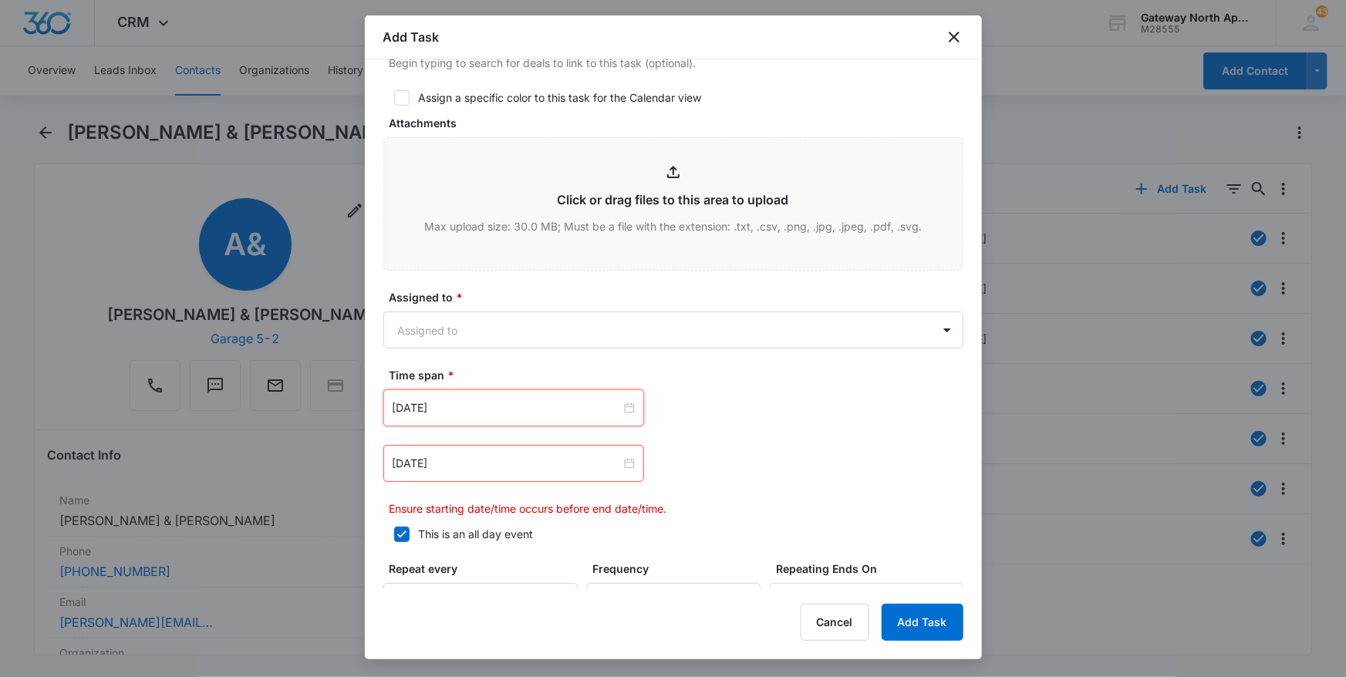
click at [632, 467] on div "Aug 11, 2025" at bounding box center [513, 463] width 261 height 37
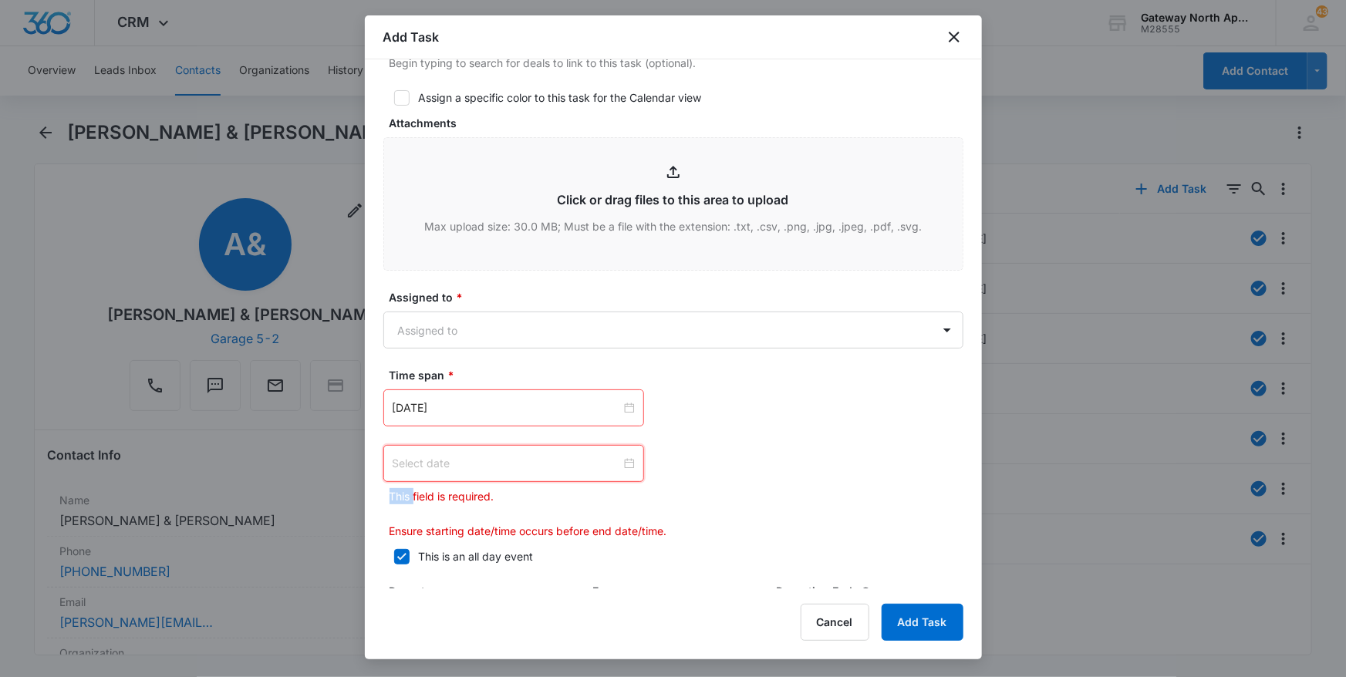
click at [625, 464] on div at bounding box center [514, 463] width 242 height 17
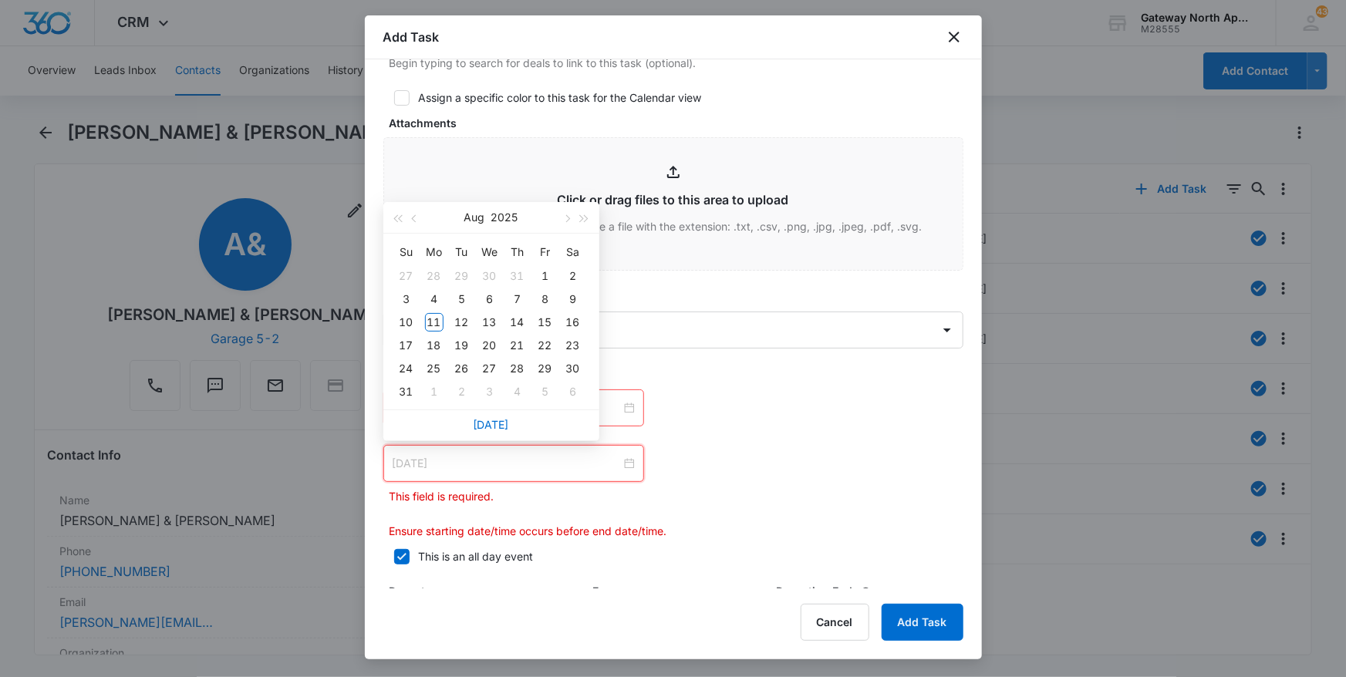
type input "Aug 11, 2025"
click at [716, 470] on div "Aug 2025 Su Mo Tu We Th Fr Sa 27 28 29 30 31 1 2 3 4 5 6 7 8 9 10 11 12 13 14 1…" at bounding box center [673, 474] width 580 height 59
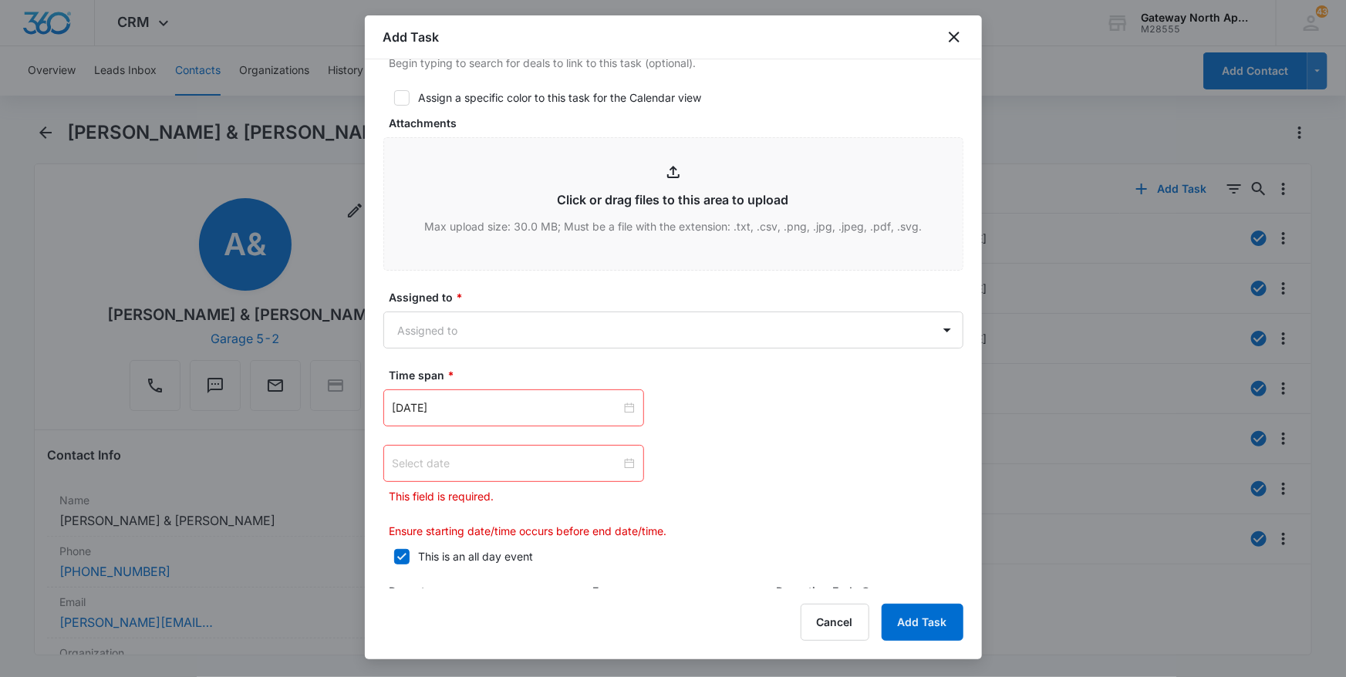
click at [624, 460] on div at bounding box center [514, 463] width 242 height 17
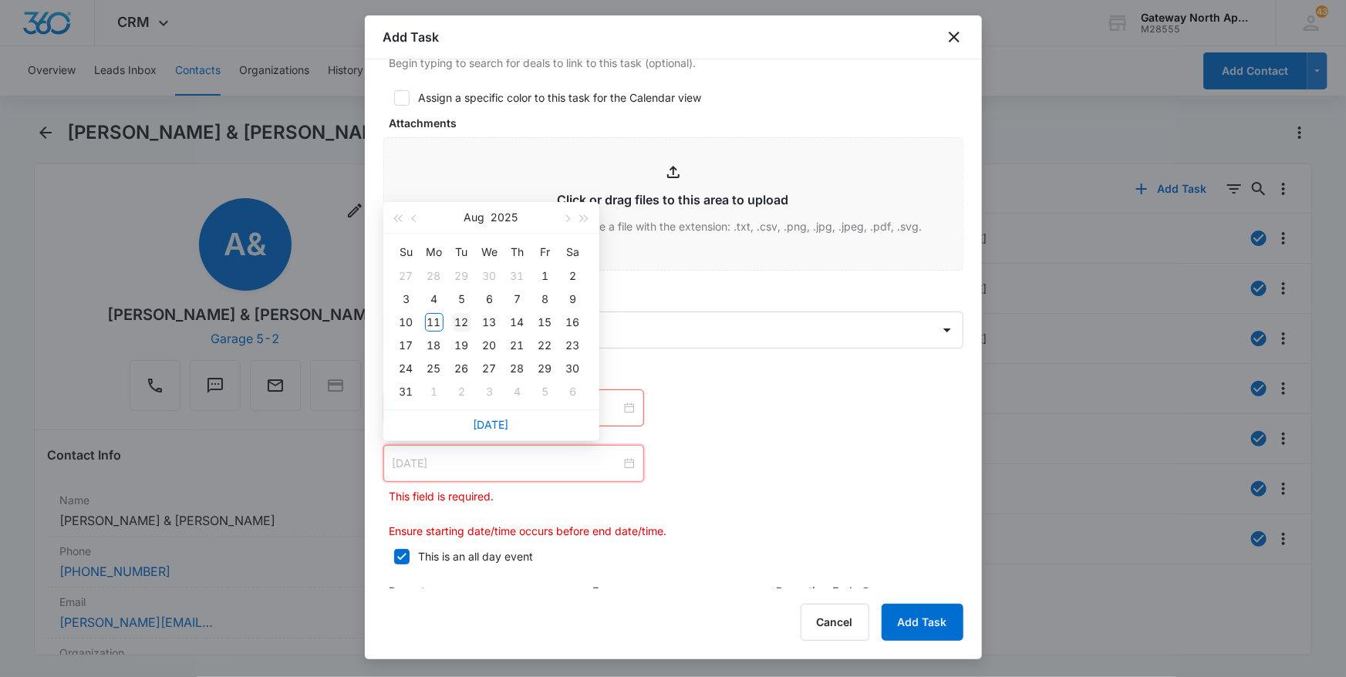
type input "Aug 12, 2025"
click at [463, 325] on div "12" at bounding box center [462, 322] width 19 height 19
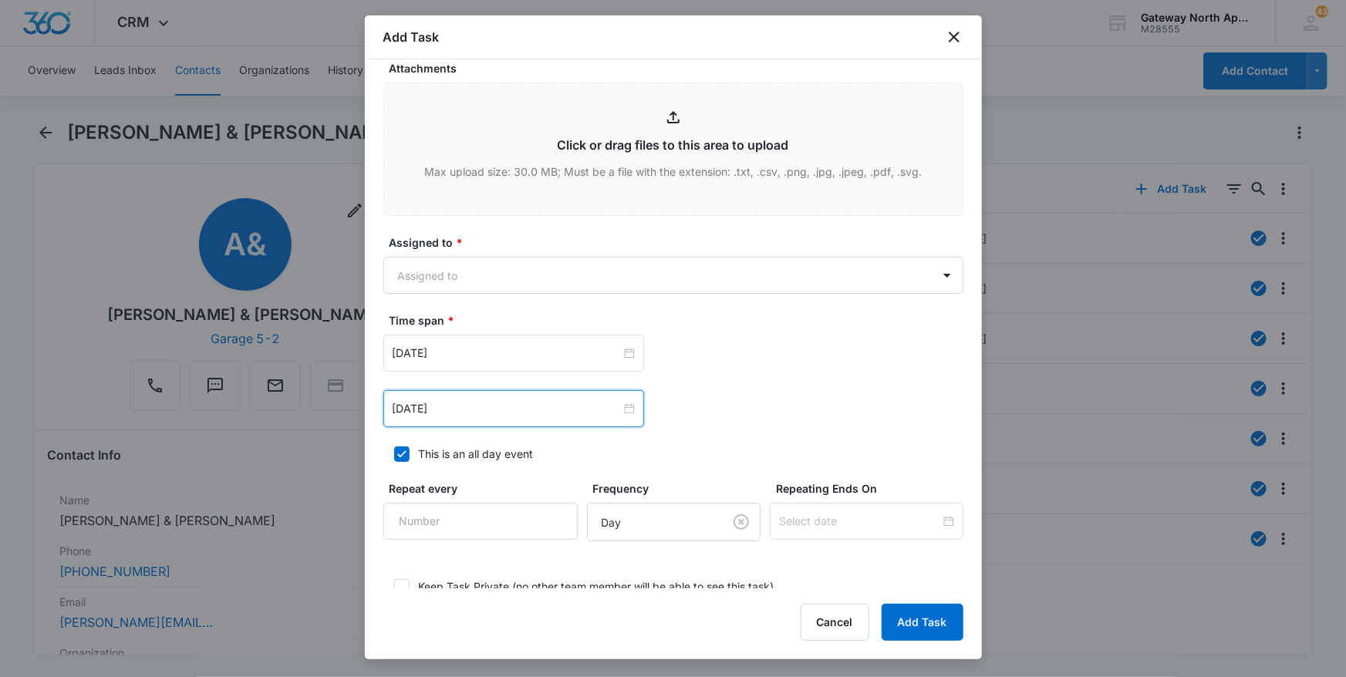
scroll to position [857, 0]
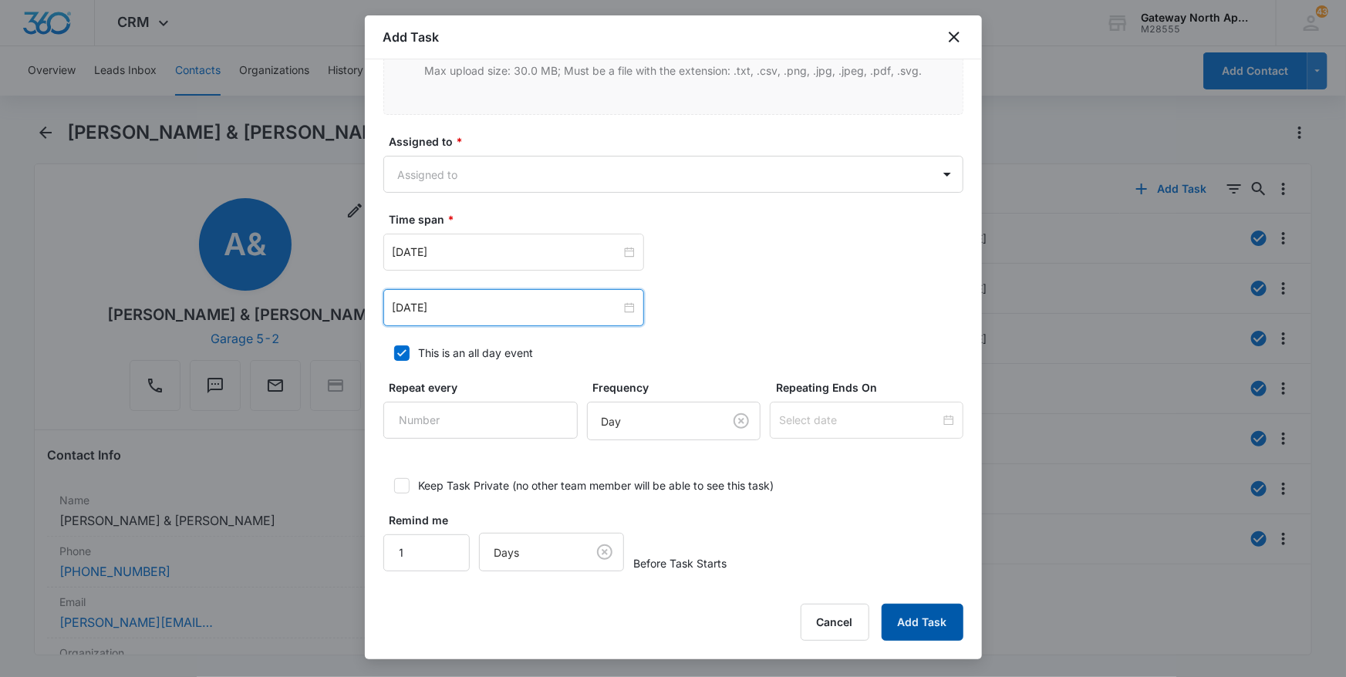
drag, startPoint x: 946, startPoint y: 619, endPoint x: 933, endPoint y: 617, distance: 13.3
click at [946, 618] on button "Add Task" at bounding box center [922, 622] width 82 height 37
click at [827, 178] on body "CRM Apps Reputation Websites Forms CRM Email Social Content Ads Intelligence Fi…" at bounding box center [673, 338] width 1346 height 677
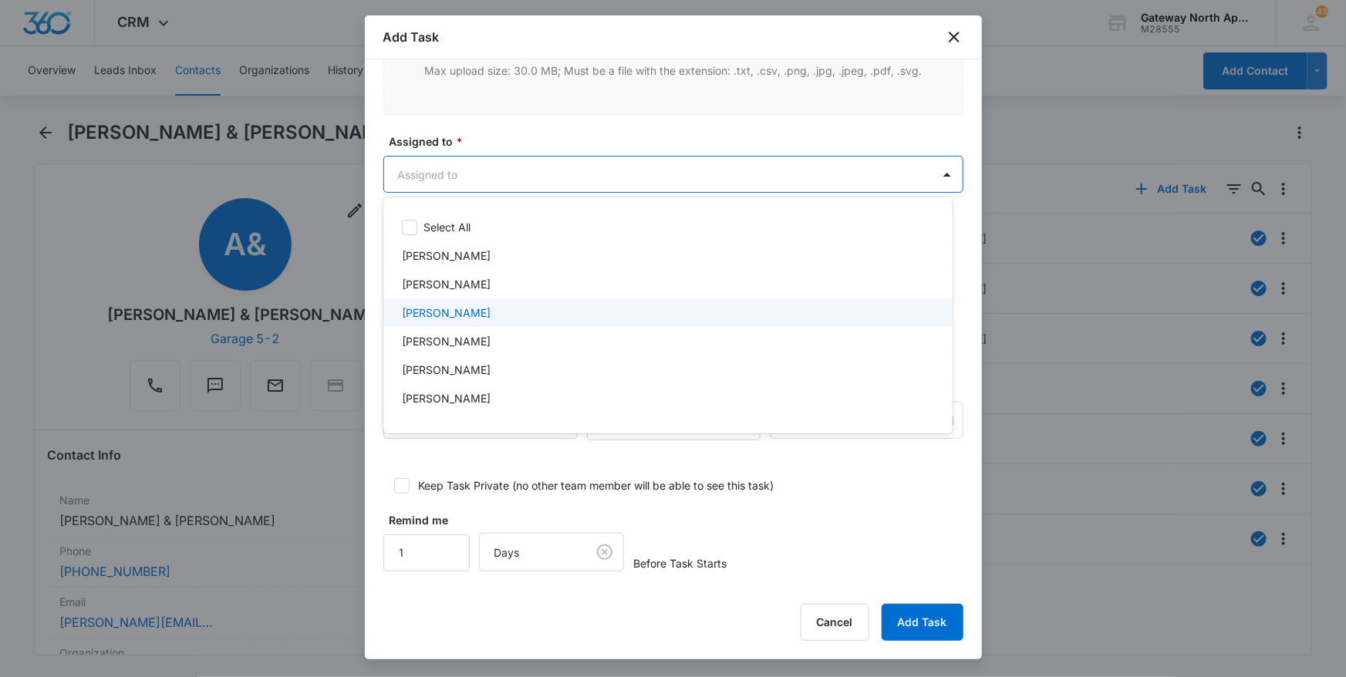
click at [505, 312] on div "Derek Stellway" at bounding box center [666, 313] width 529 height 16
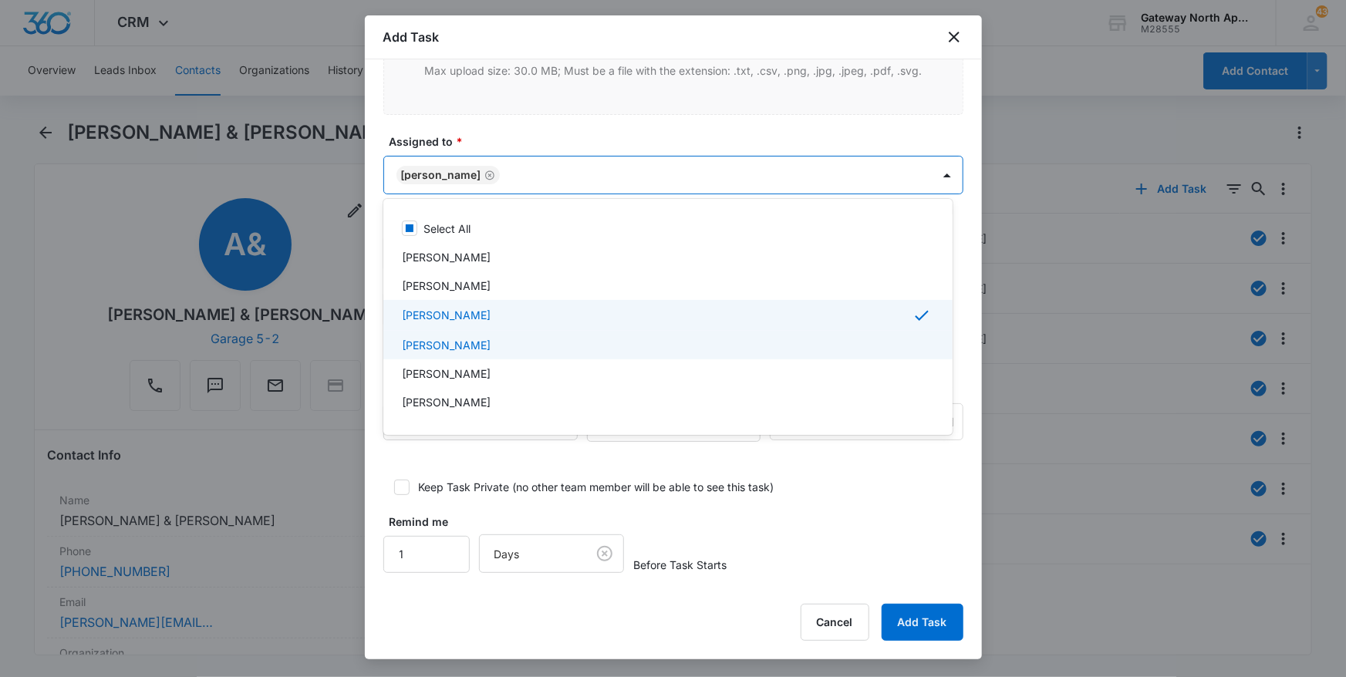
click at [946, 615] on div at bounding box center [673, 338] width 1346 height 677
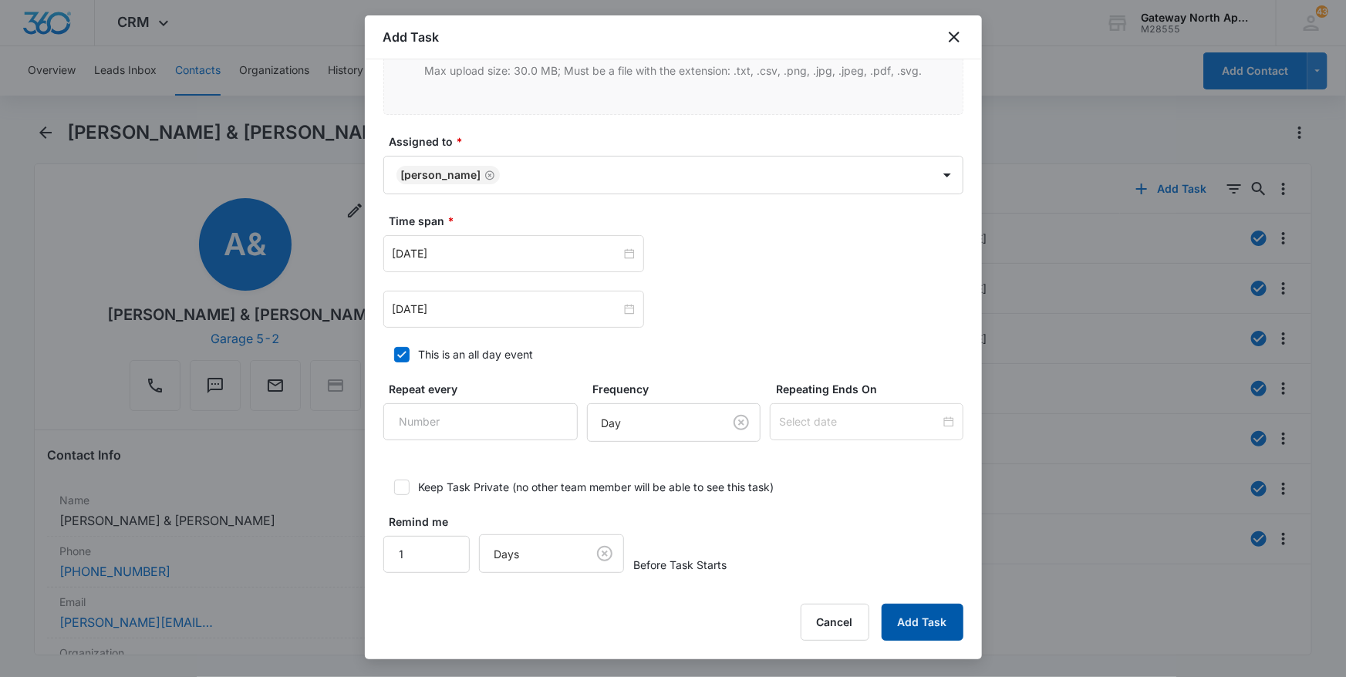
click at [946, 614] on button "Add Task" at bounding box center [922, 622] width 82 height 37
